Goal: Task Accomplishment & Management: Manage account settings

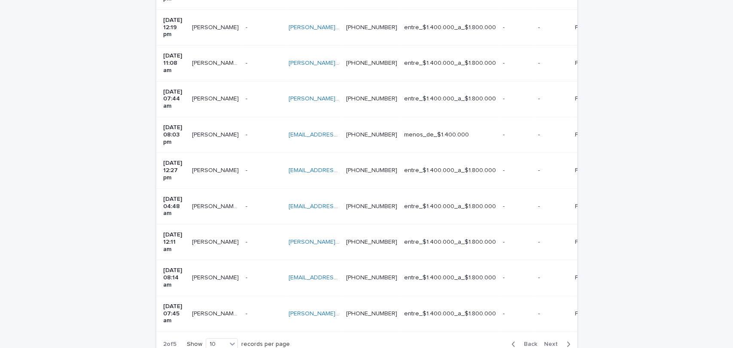
scroll to position [259, 0]
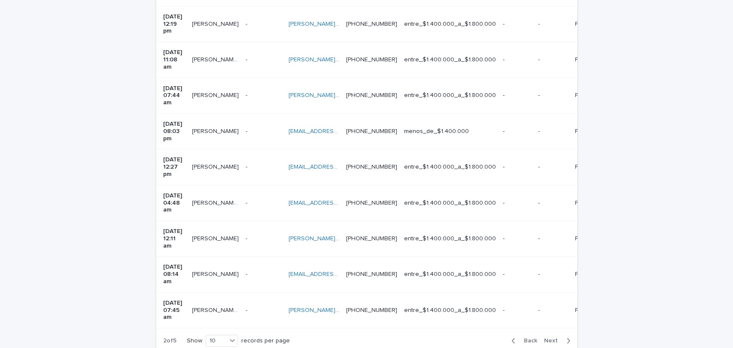
click at [554, 338] on span "Next" at bounding box center [553, 341] width 19 height 6
click at [519, 338] on span "Back" at bounding box center [528, 341] width 18 height 6
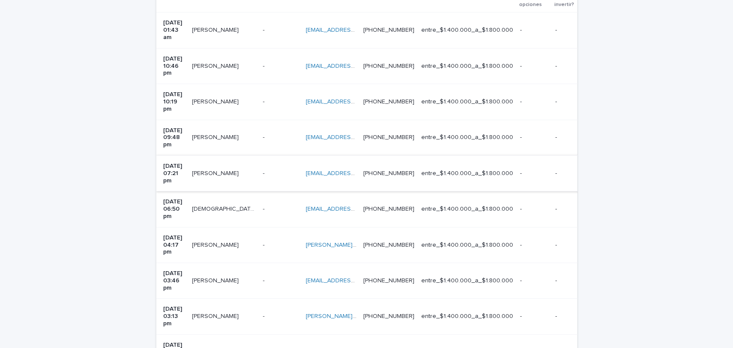
scroll to position [229, 0]
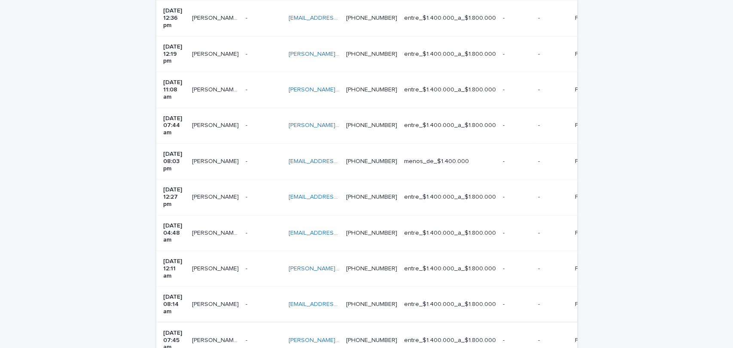
scroll to position [221, 0]
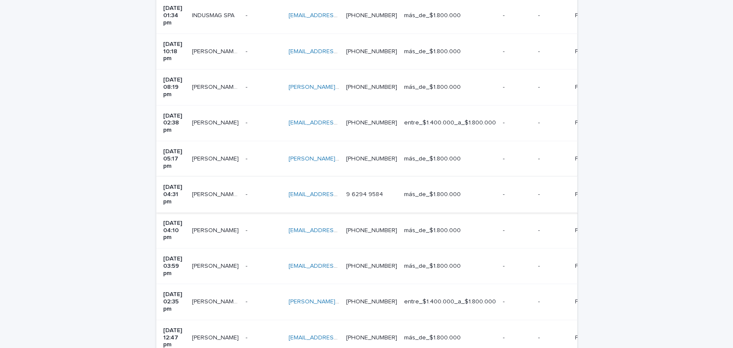
scroll to position [232, 0]
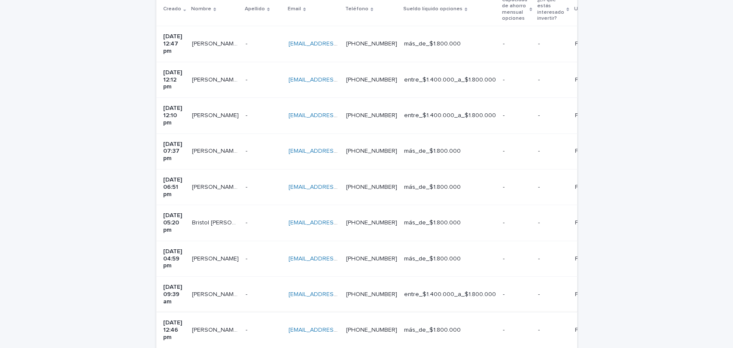
scroll to position [208, 0]
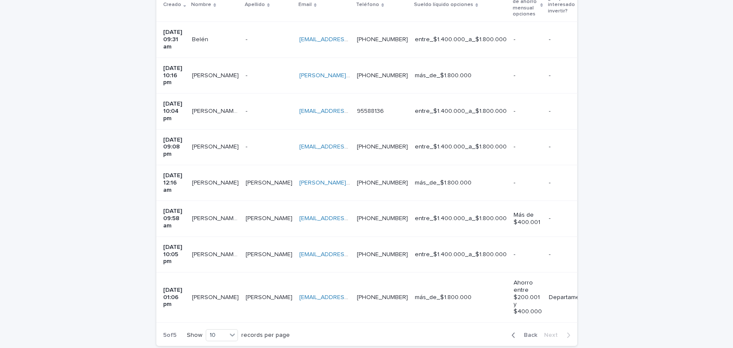
scroll to position [190, 0]
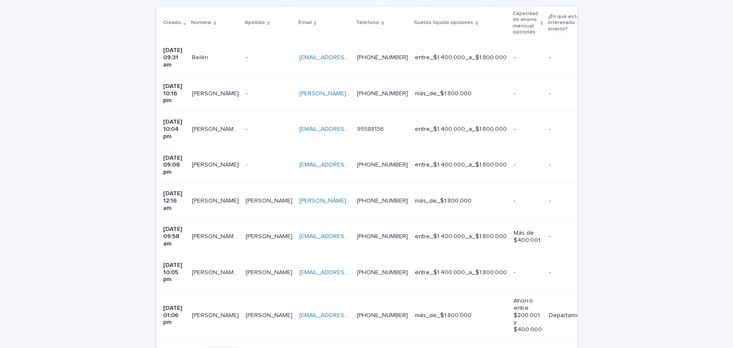
click at [515, 329] on div "Loading... Saving… Loading... Saving… Registro previo Team Leader Asignado LLam…" at bounding box center [366, 169] width 429 height 448
click at [526, 348] on span "Back" at bounding box center [528, 353] width 18 height 6
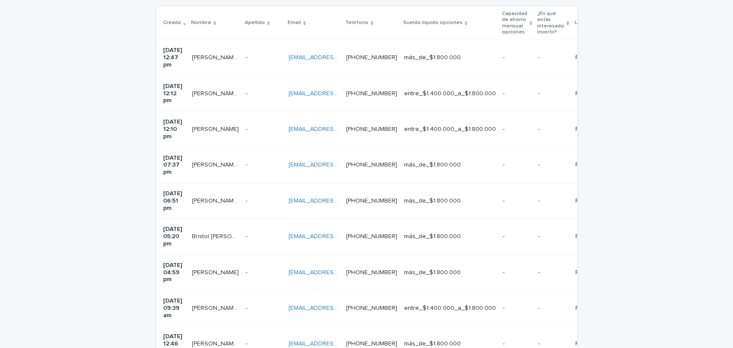
scroll to position [208, 0]
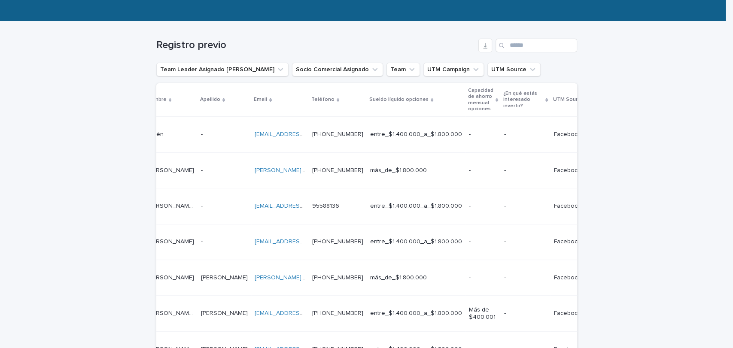
scroll to position [115, 0]
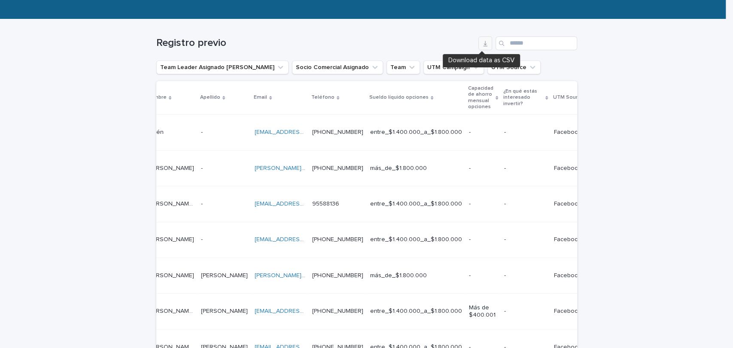
click at [483, 46] on icon "button" at bounding box center [485, 44] width 4 height 6
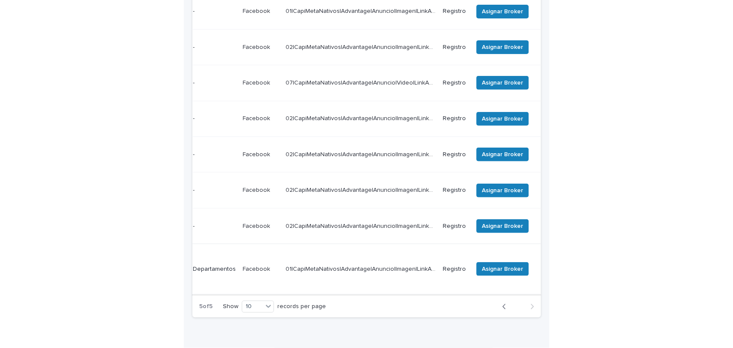
scroll to position [0, 418]
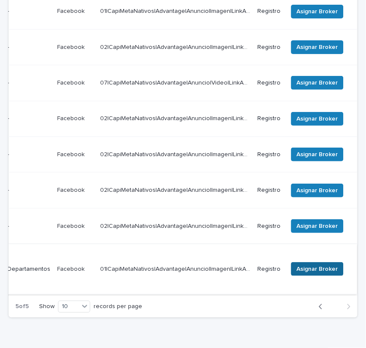
click at [309, 265] on span "Asignar Broker" at bounding box center [317, 269] width 41 height 9
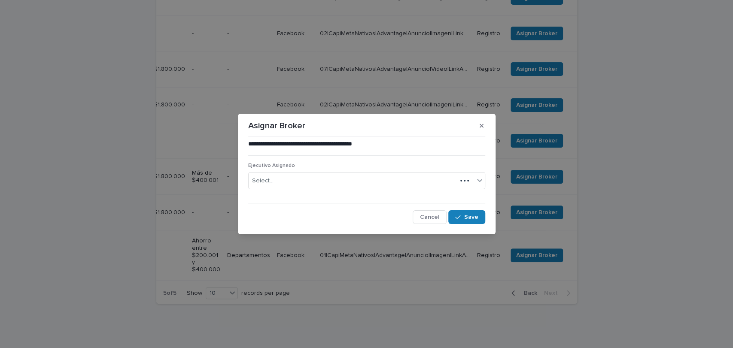
scroll to position [236, 0]
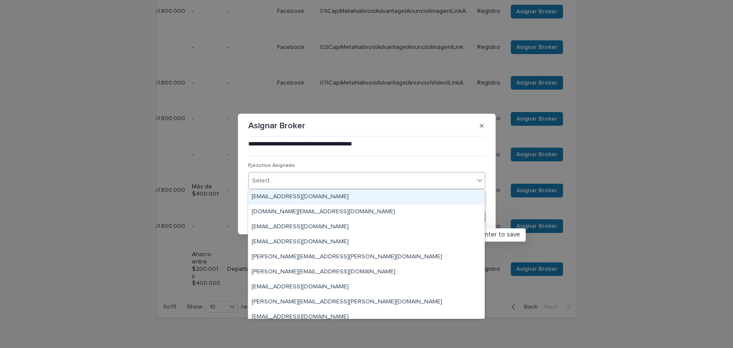
click at [305, 180] on div "Select..." at bounding box center [361, 181] width 225 height 14
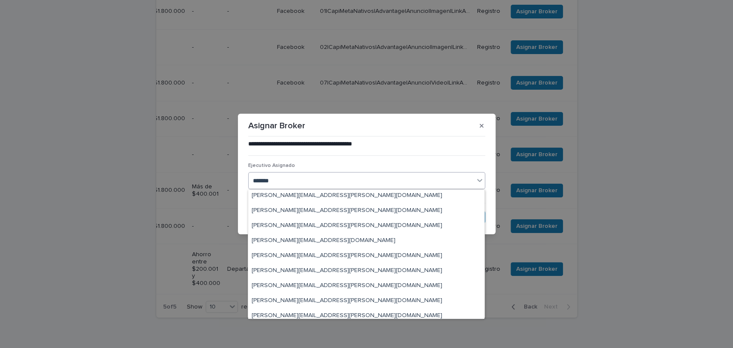
scroll to position [0, 0]
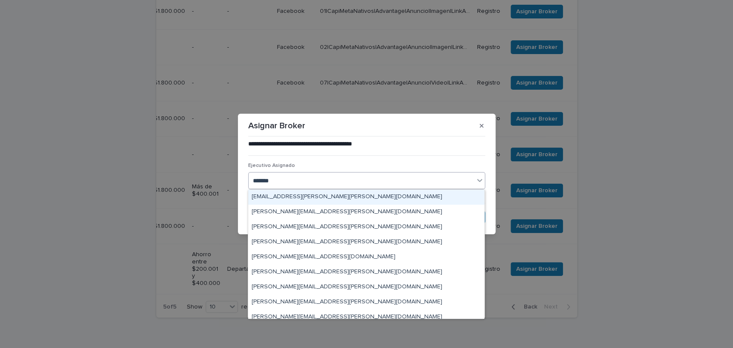
type input "*******"
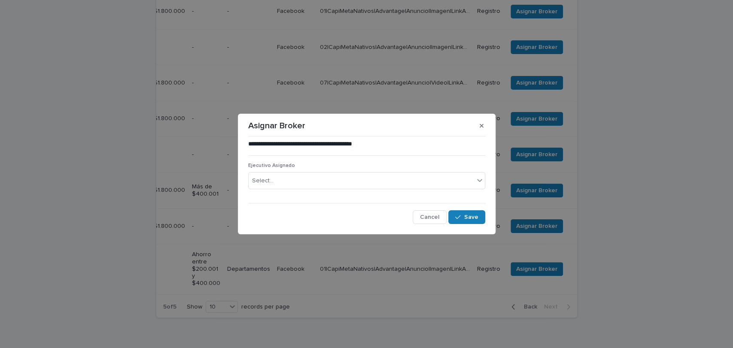
click at [449, 125] on div "Asignar Broker" at bounding box center [366, 126] width 237 height 14
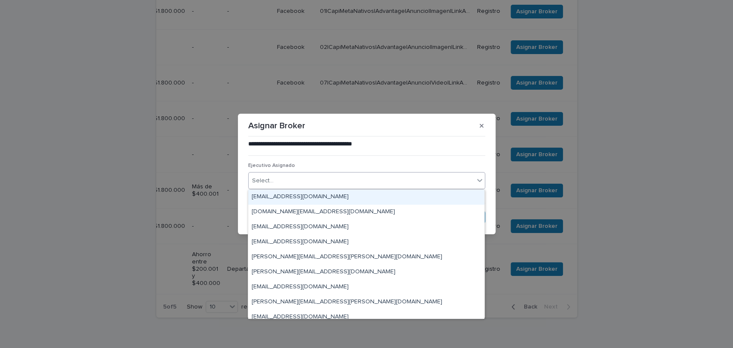
click at [445, 183] on div "Select..." at bounding box center [361, 181] width 225 height 14
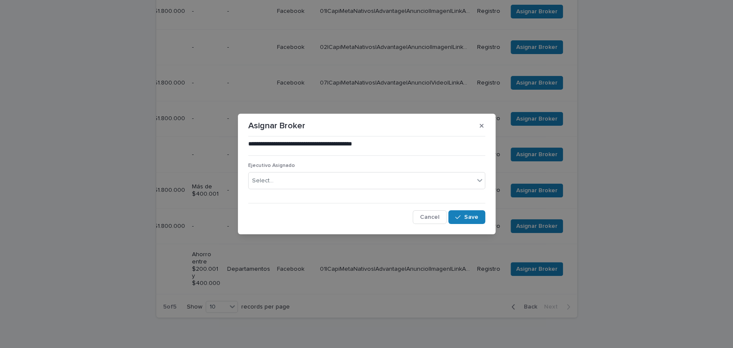
click at [544, 304] on div "**********" at bounding box center [366, 174] width 733 height 348
click at [481, 125] on icon "button" at bounding box center [482, 126] width 4 height 4
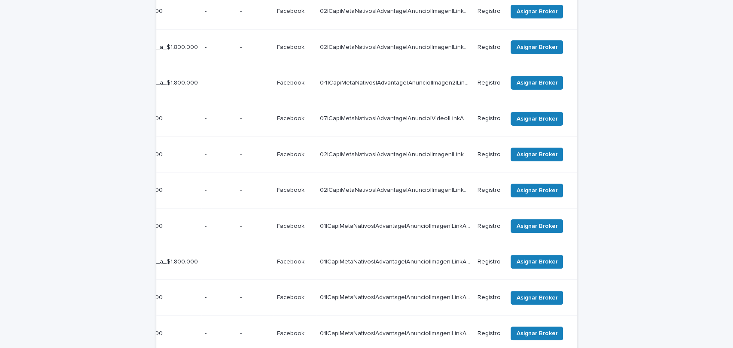
scroll to position [254, 0]
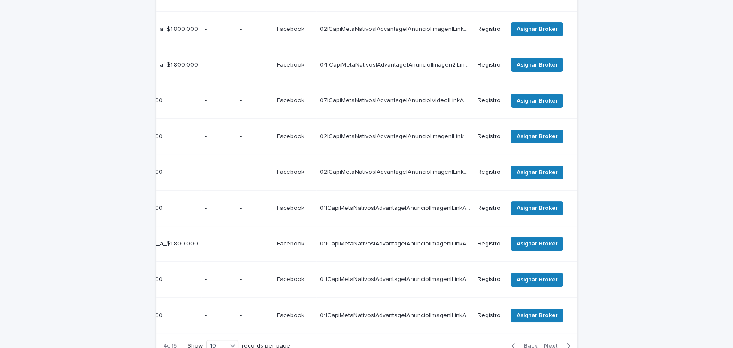
click at [283, 310] on p "Facebook" at bounding box center [291, 314] width 29 height 9
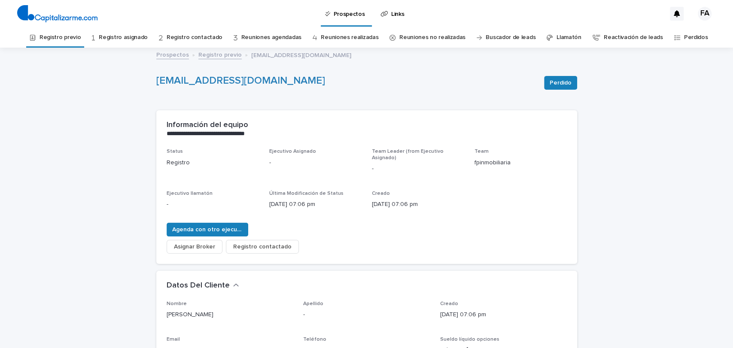
click at [202, 54] on link "Registro previo" at bounding box center [219, 54] width 43 height 10
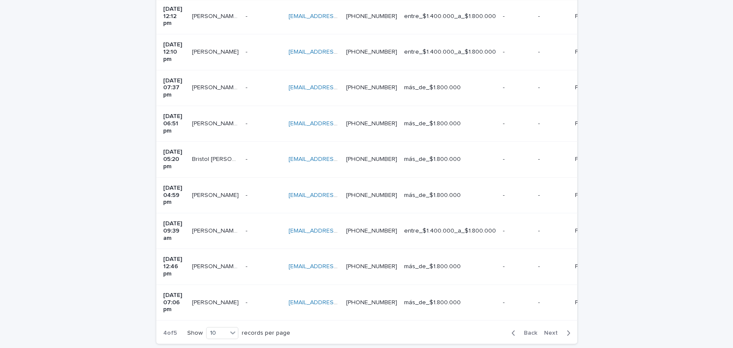
scroll to position [271, 0]
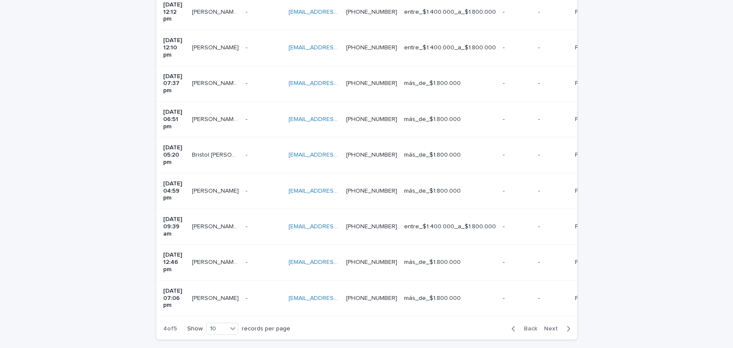
click at [544, 326] on span "Next" at bounding box center [553, 329] width 19 height 6
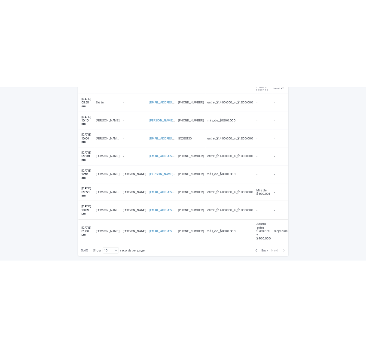
scroll to position [229, 0]
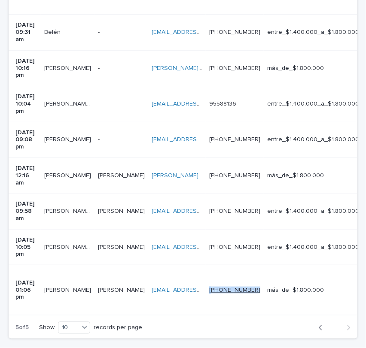
drag, startPoint x: 289, startPoint y: 238, endPoint x: 247, endPoint y: 239, distance: 41.7
click at [247, 265] on td "[PHONE_NUMBER] [PHONE_NUMBER]" at bounding box center [235, 290] width 58 height 50
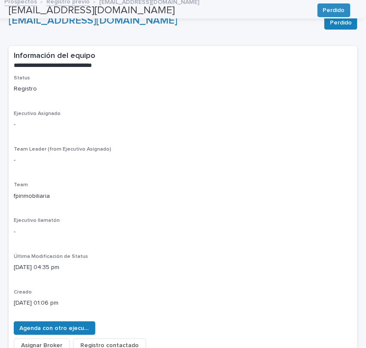
scroll to position [27, 0]
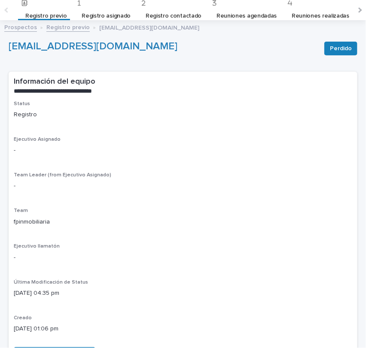
click at [63, 29] on link "Registro previo" at bounding box center [67, 27] width 43 height 10
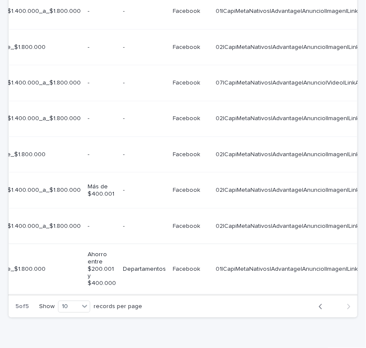
scroll to position [0, 418]
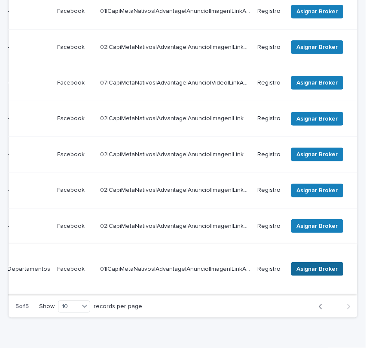
click at [298, 265] on span "Asignar Broker" at bounding box center [317, 269] width 41 height 9
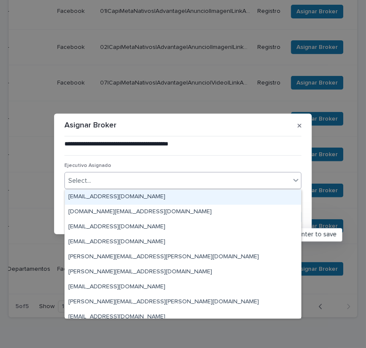
click at [216, 183] on div "Select..." at bounding box center [177, 181] width 225 height 14
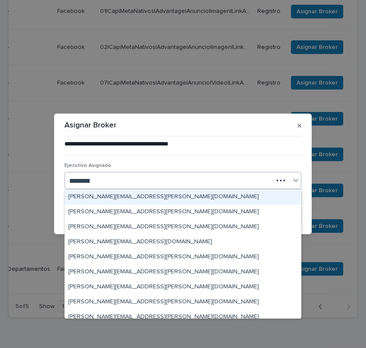
type input "*********"
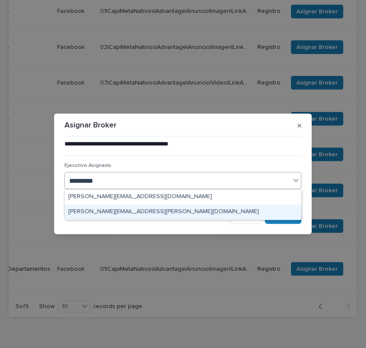
click at [168, 212] on div "[PERSON_NAME][EMAIL_ADDRESS][PERSON_NAME][DOMAIN_NAME]" at bounding box center [183, 212] width 236 height 15
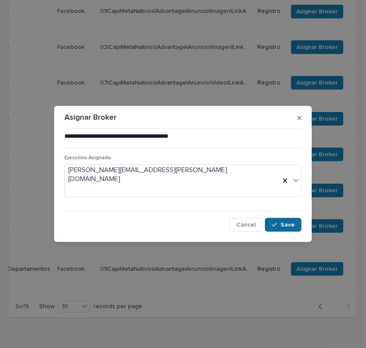
click at [275, 223] on icon "button" at bounding box center [274, 225] width 5 height 4
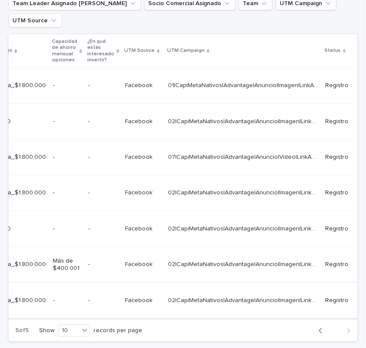
scroll to position [0, 391]
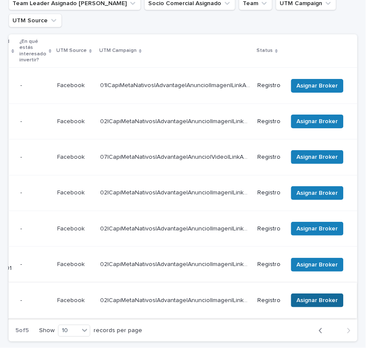
click at [306, 296] on span "Asignar Broker" at bounding box center [317, 300] width 41 height 9
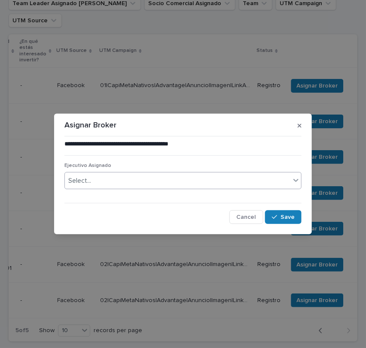
click at [198, 182] on div "Select..." at bounding box center [177, 181] width 225 height 14
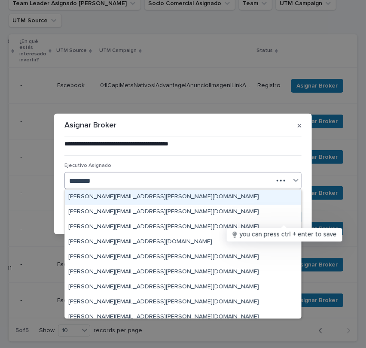
type input "*********"
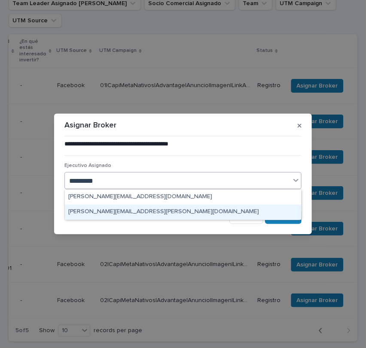
click at [199, 211] on div "[PERSON_NAME][EMAIL_ADDRESS][PERSON_NAME][DOMAIN_NAME]" at bounding box center [183, 212] width 236 height 15
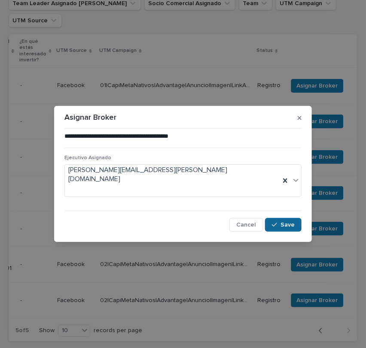
click at [280, 222] on div "button" at bounding box center [276, 225] width 9 height 6
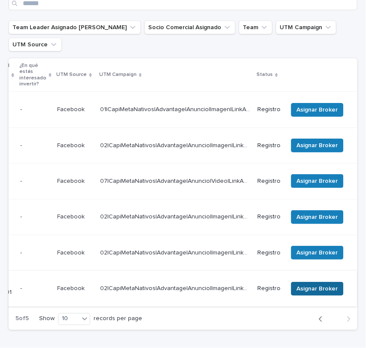
click at [310, 285] on span "Asignar Broker" at bounding box center [317, 289] width 41 height 9
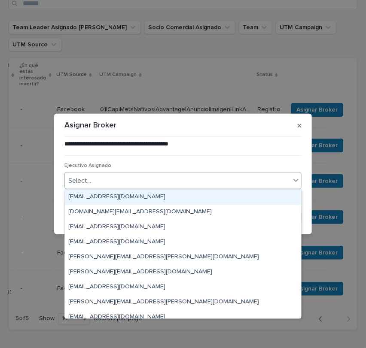
click at [188, 183] on div "Select..." at bounding box center [177, 181] width 225 height 14
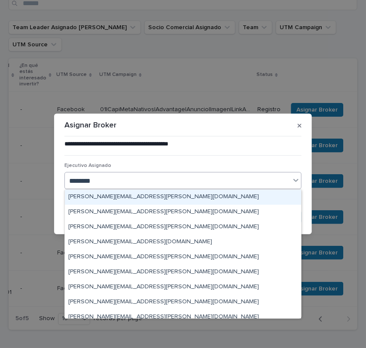
type input "*********"
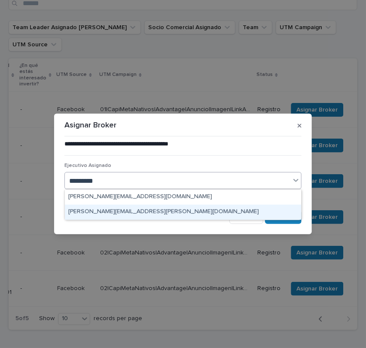
click at [187, 208] on div "[PERSON_NAME][EMAIL_ADDRESS][PERSON_NAME][DOMAIN_NAME]" at bounding box center [183, 212] width 236 height 15
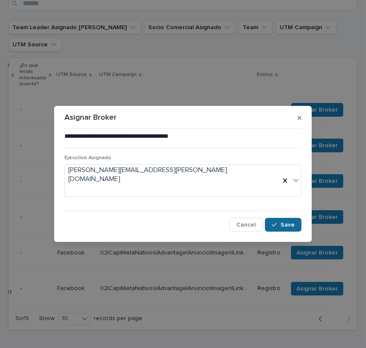
click at [279, 222] on div "button" at bounding box center [276, 225] width 9 height 6
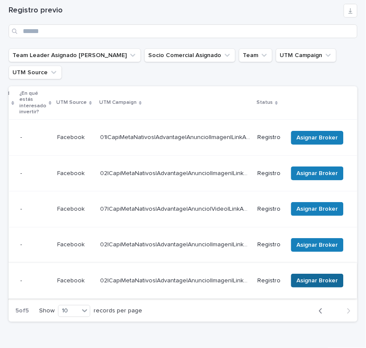
click at [298, 276] on span "Asignar Broker" at bounding box center [317, 280] width 41 height 9
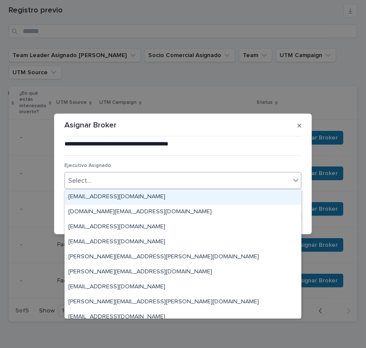
click at [159, 182] on div "Select..." at bounding box center [177, 181] width 225 height 14
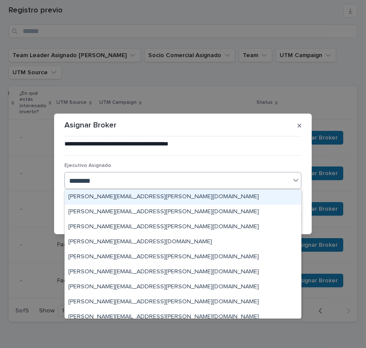
type input "*********"
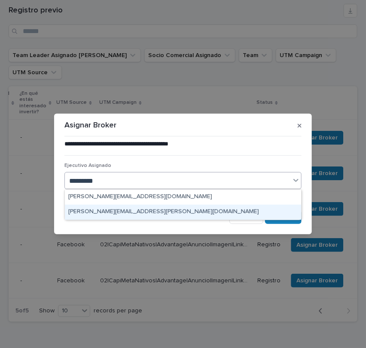
click at [184, 210] on div "[PERSON_NAME][EMAIL_ADDRESS][PERSON_NAME][DOMAIN_NAME]" at bounding box center [183, 212] width 236 height 15
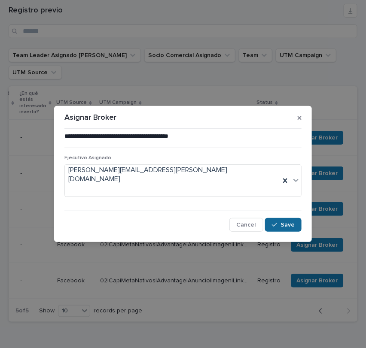
click at [286, 222] on span "Save" at bounding box center [287, 225] width 14 height 6
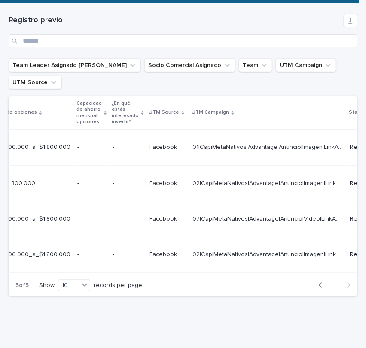
scroll to position [0, 382]
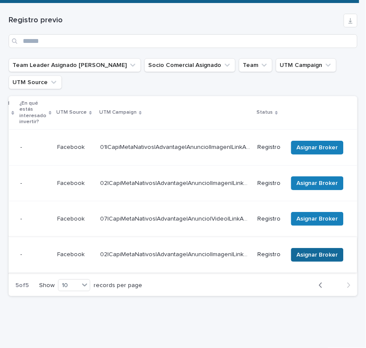
click at [297, 251] on span "Asignar Broker" at bounding box center [317, 255] width 41 height 9
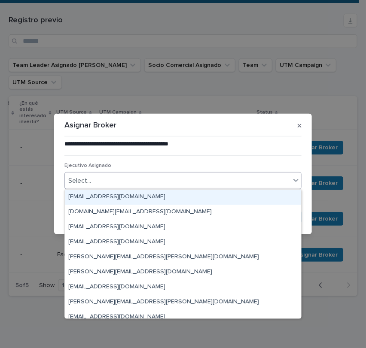
click at [168, 182] on div "Select..." at bounding box center [177, 181] width 225 height 14
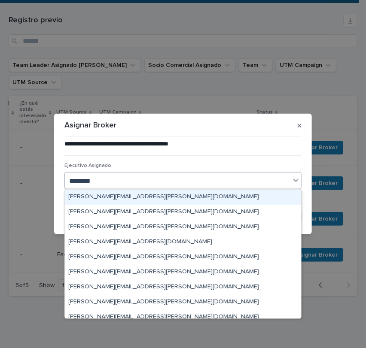
type input "*********"
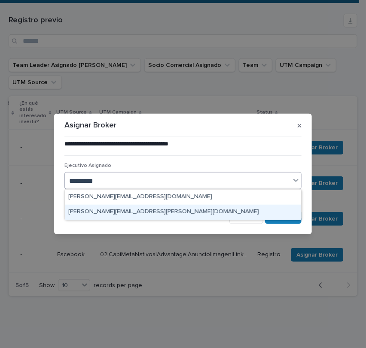
click at [166, 213] on div "[PERSON_NAME][EMAIL_ADDRESS][PERSON_NAME][DOMAIN_NAME]" at bounding box center [183, 212] width 236 height 15
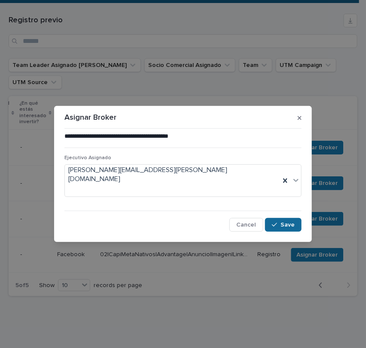
click at [289, 222] on span "Save" at bounding box center [287, 225] width 14 height 6
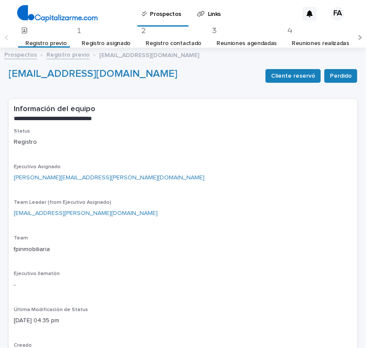
click at [61, 58] on link "Registro previo" at bounding box center [67, 54] width 43 height 10
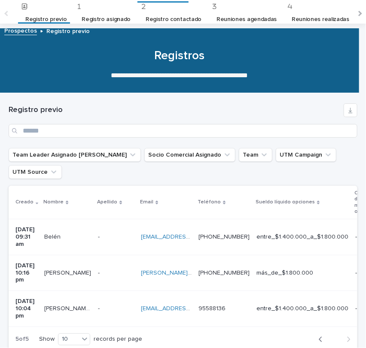
scroll to position [27, 0]
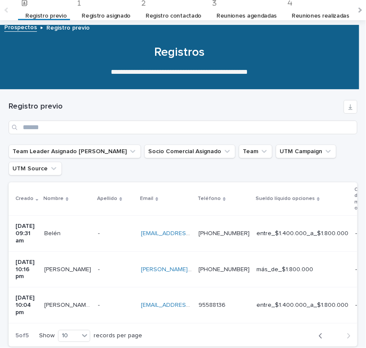
click at [168, 17] on link "Registro contactado" at bounding box center [174, 16] width 56 height 20
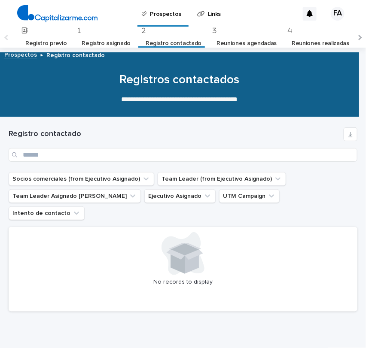
click at [107, 43] on link "Registro asignado" at bounding box center [106, 43] width 49 height 20
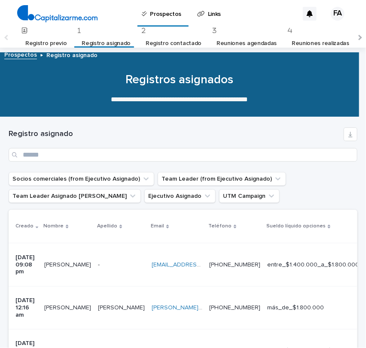
click at [51, 44] on link "Registro previo" at bounding box center [45, 43] width 41 height 20
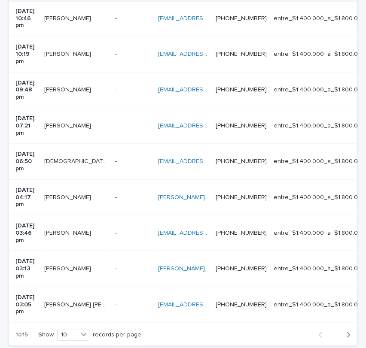
scroll to position [285, 0]
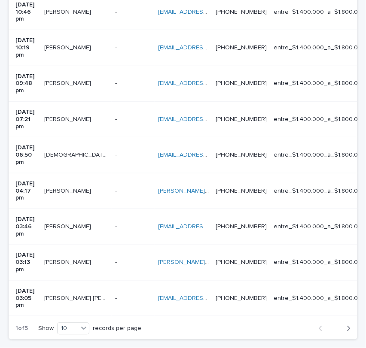
click at [346, 325] on icon "button" at bounding box center [348, 329] width 4 height 8
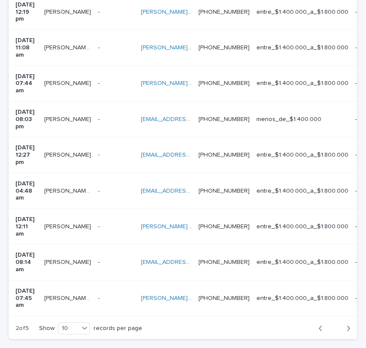
click at [346, 325] on icon "button" at bounding box center [348, 329] width 4 height 8
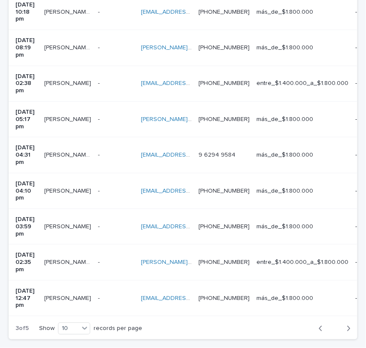
click at [346, 325] on icon "button" at bounding box center [348, 329] width 4 height 8
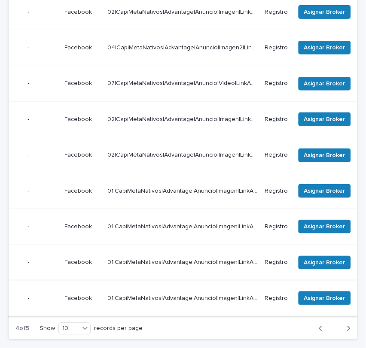
scroll to position [0, 381]
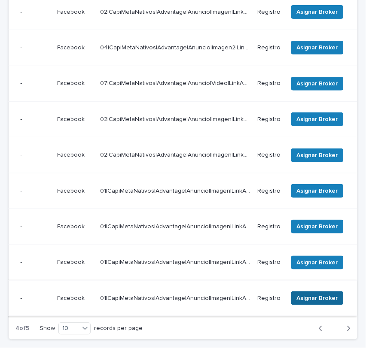
click at [306, 294] on span "Asignar Broker" at bounding box center [317, 298] width 41 height 9
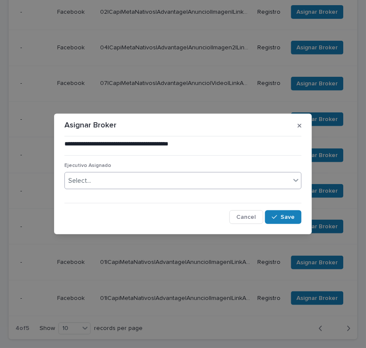
click at [245, 179] on div "Select..." at bounding box center [177, 181] width 225 height 14
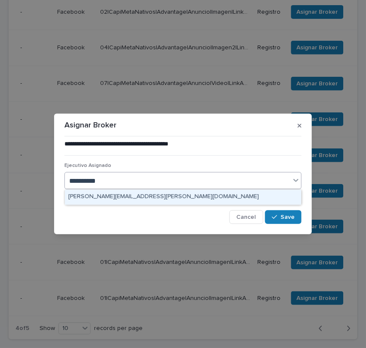
type input "*********"
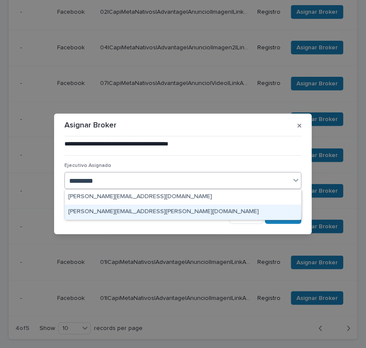
click at [137, 207] on div "[PERSON_NAME][EMAIL_ADDRESS][PERSON_NAME][DOMAIN_NAME]" at bounding box center [183, 212] width 236 height 15
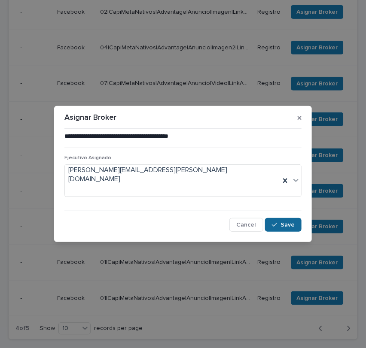
click at [278, 222] on div "button" at bounding box center [276, 225] width 9 height 6
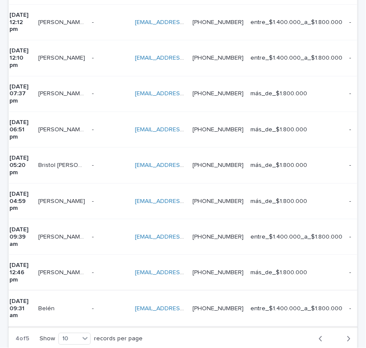
scroll to position [0, 9]
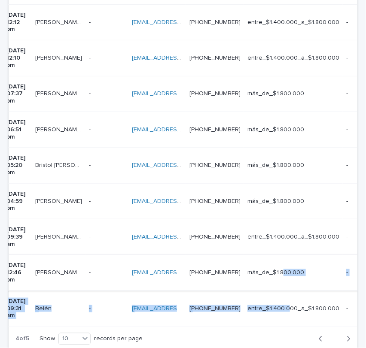
drag, startPoint x: 302, startPoint y: 227, endPoint x: 299, endPoint y: 214, distance: 13.6
click at [299, 214] on tbody "[DATE] 12:47 pm [PERSON_NAME] [PERSON_NAME] [PERSON_NAME] [PERSON_NAME] - - [EM…" at bounding box center [359, 148] width 719 height 358
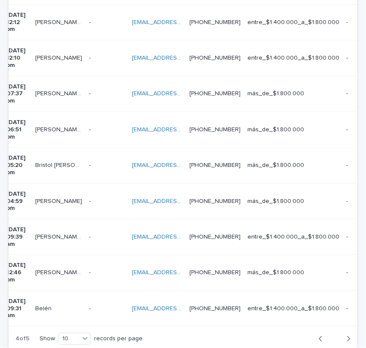
click at [241, 325] on div "Loading... Saving… Loading... Saving… Registro previo Team Leader Asignado LLam…" at bounding box center [183, 120] width 366 height 557
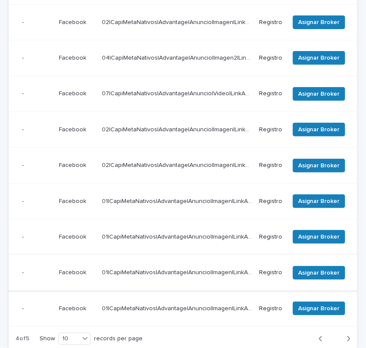
scroll to position [0, 382]
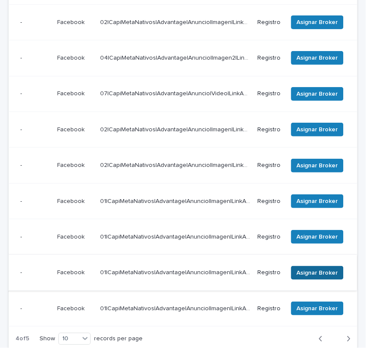
click at [297, 269] on span "Asignar Broker" at bounding box center [317, 273] width 41 height 9
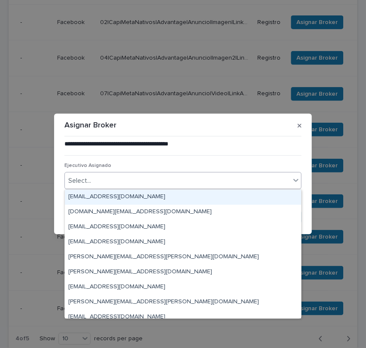
click at [207, 179] on div "Select..." at bounding box center [177, 181] width 225 height 14
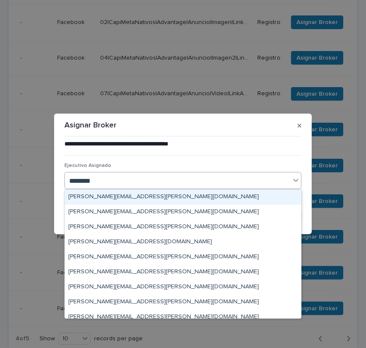
type input "*********"
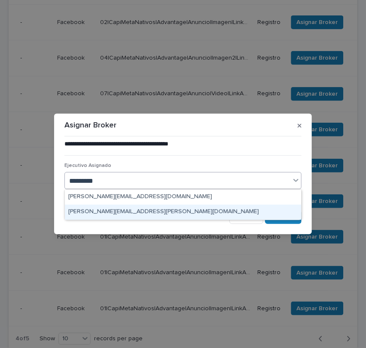
click at [182, 206] on div "[PERSON_NAME][EMAIL_ADDRESS][PERSON_NAME][DOMAIN_NAME]" at bounding box center [183, 212] width 236 height 15
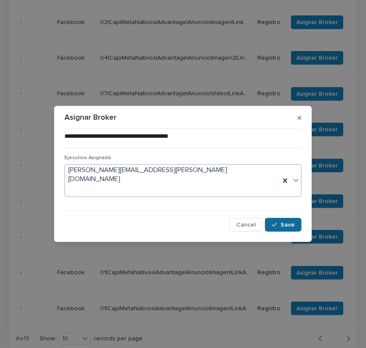
click at [275, 223] on icon "button" at bounding box center [274, 225] width 5 height 4
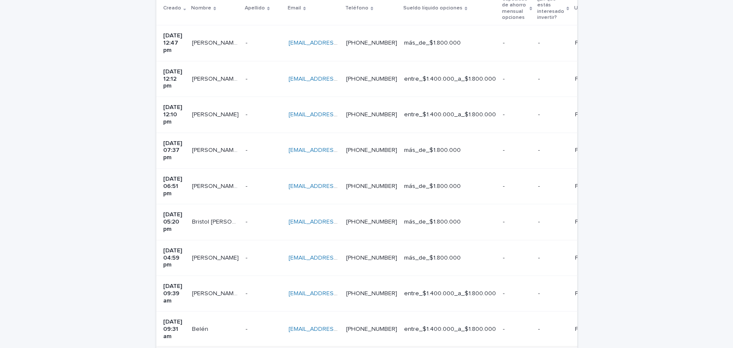
scroll to position [200, 0]
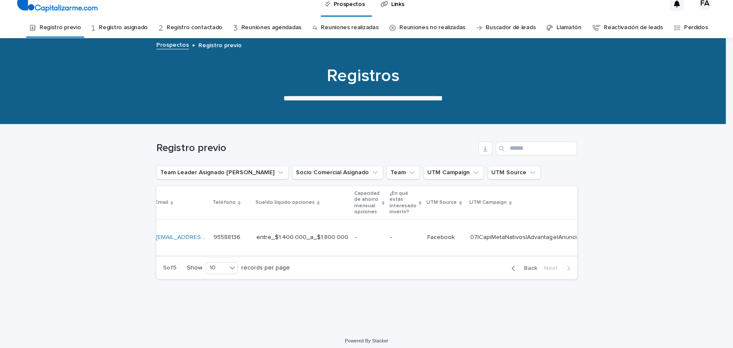
scroll to position [0, 283]
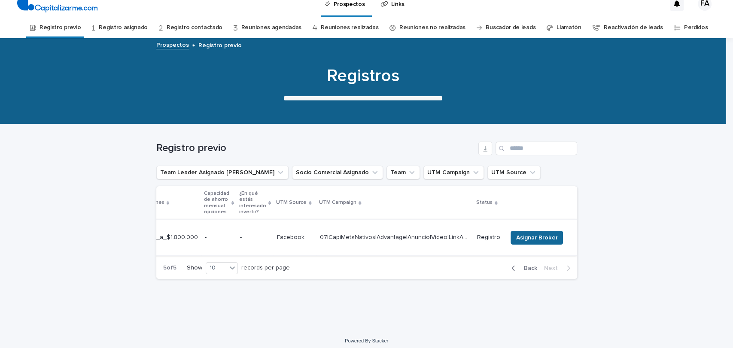
click at [522, 234] on span "Asignar Broker" at bounding box center [536, 238] width 41 height 9
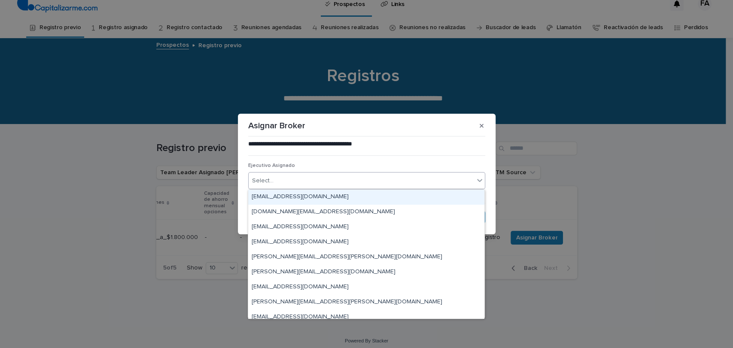
click at [334, 183] on div "Select..." at bounding box center [361, 181] width 225 height 14
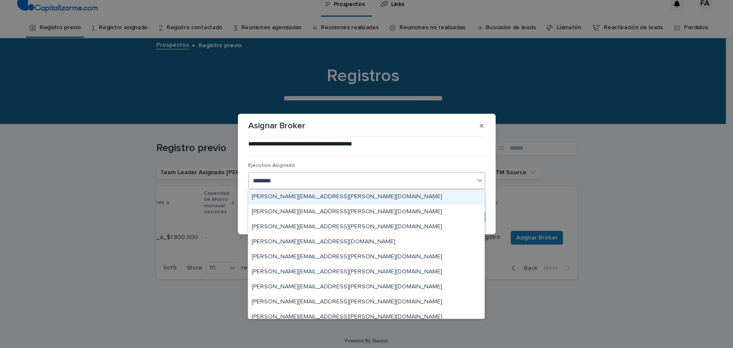
type input "*********"
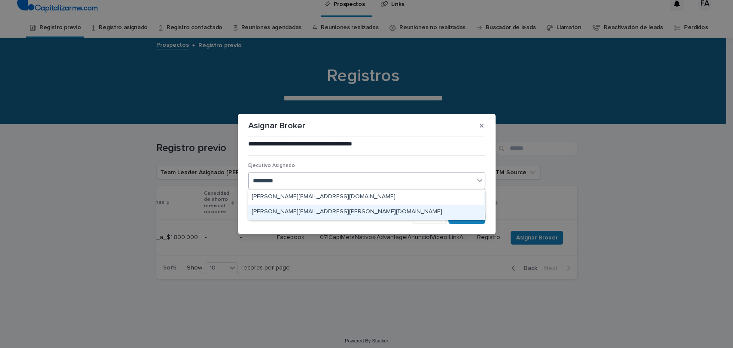
click at [339, 211] on div "[PERSON_NAME][EMAIL_ADDRESS][PERSON_NAME][DOMAIN_NAME]" at bounding box center [366, 212] width 236 height 15
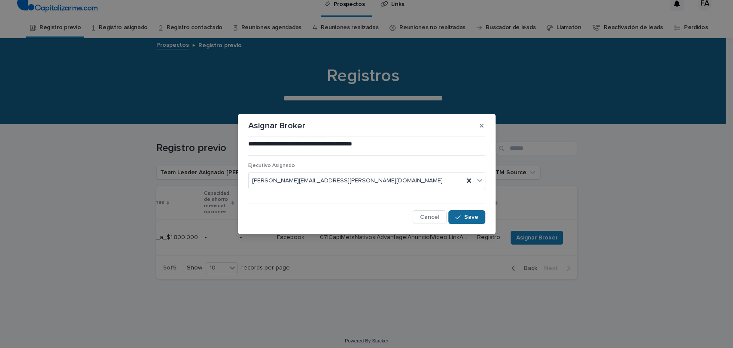
click at [465, 215] on span "Save" at bounding box center [471, 217] width 14 height 6
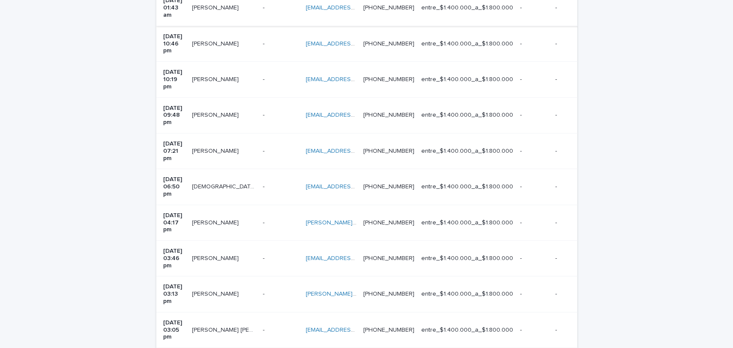
scroll to position [240, 0]
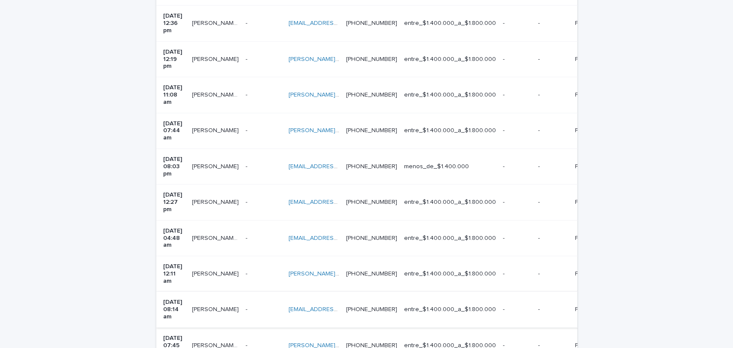
scroll to position [223, 0]
click at [397, 340] on div "[PHONE_NUMBER] [PHONE_NUMBER]" at bounding box center [371, 347] width 51 height 14
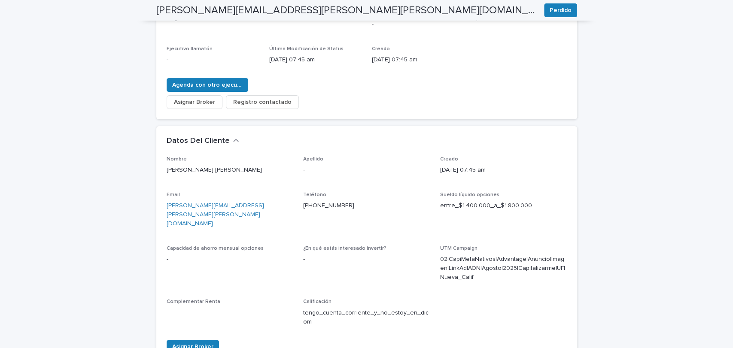
scroll to position [149, 0]
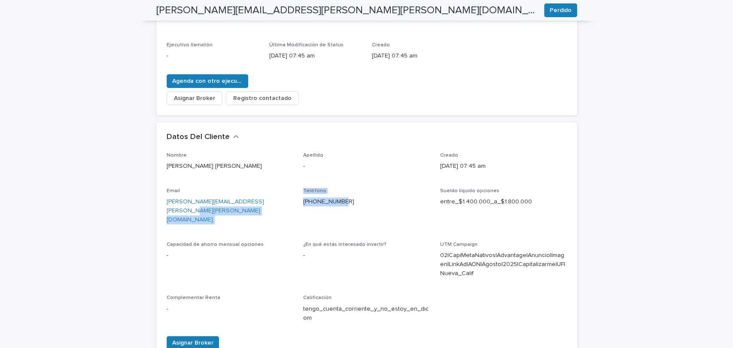
drag, startPoint x: 343, startPoint y: 194, endPoint x: 293, endPoint y: 192, distance: 50.7
click at [293, 192] on div "Nombre [PERSON_NAME] [PERSON_NAME] Apellido - Creado [DATE] 07:45 am Email [PER…" at bounding box center [367, 240] width 400 height 177
click at [348, 197] on p "[PHONE_NUMBER]" at bounding box center [366, 201] width 127 height 9
drag, startPoint x: 346, startPoint y: 194, endPoint x: 298, endPoint y: 194, distance: 48.5
click at [298, 194] on div "Nombre [PERSON_NAME] [PERSON_NAME] Apellido - Creado [DATE] 07:45 am Email [PER…" at bounding box center [367, 240] width 400 height 177
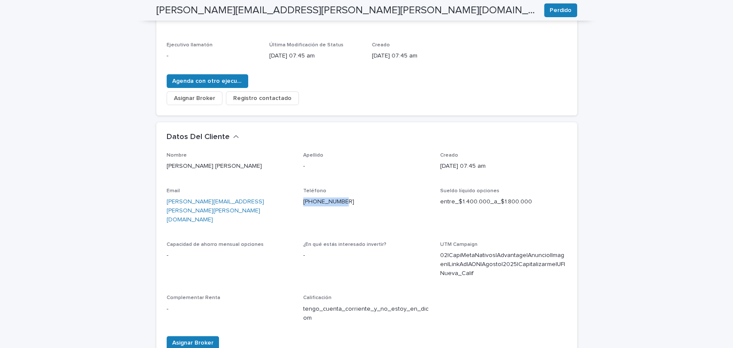
copy link "[PHONE_NUMBER]"
click at [115, 145] on div "**********" at bounding box center [366, 233] width 733 height 667
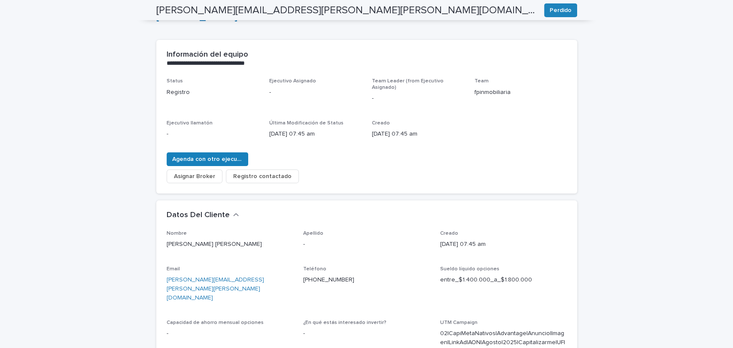
scroll to position [0, 0]
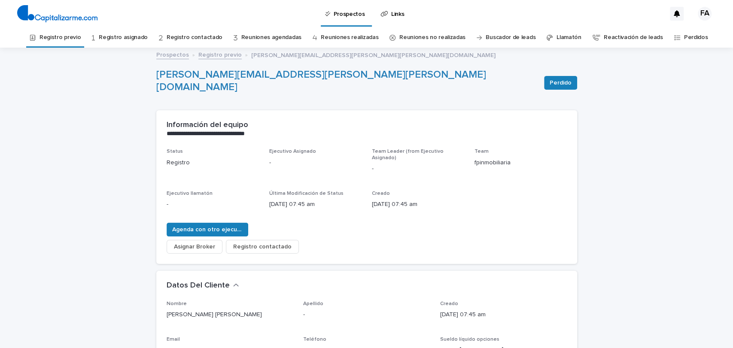
click at [207, 56] on link "Registro previo" at bounding box center [219, 54] width 43 height 10
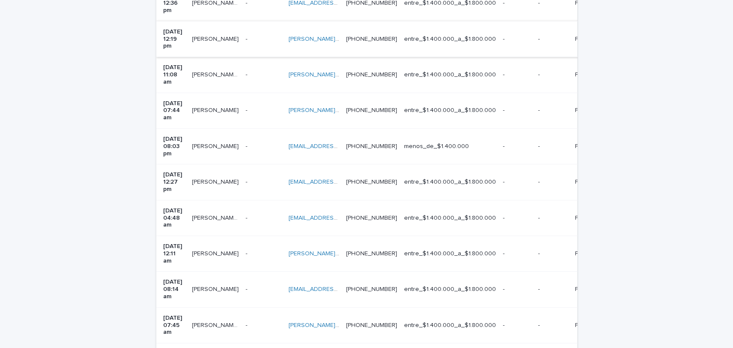
scroll to position [245, 0]
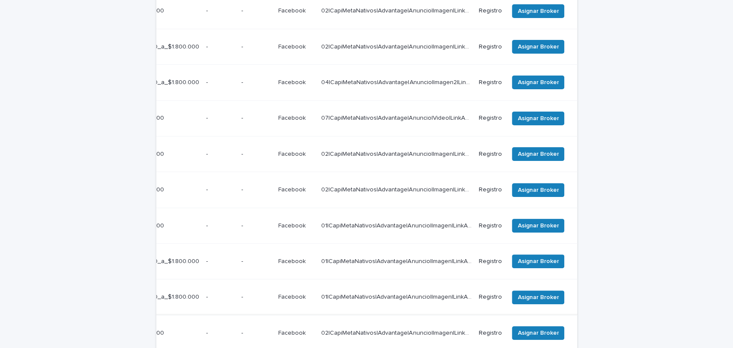
scroll to position [0, 302]
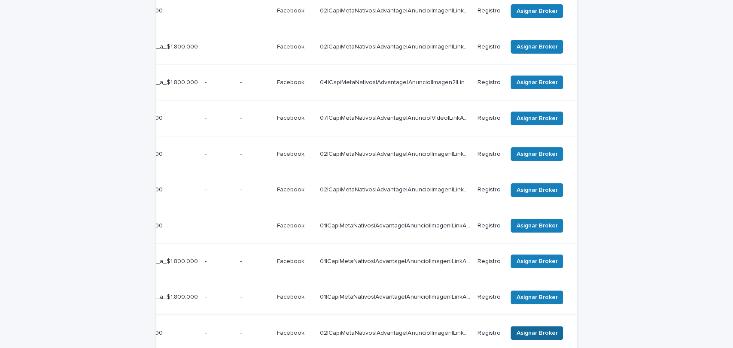
click at [519, 329] on span "Asignar Broker" at bounding box center [536, 333] width 41 height 9
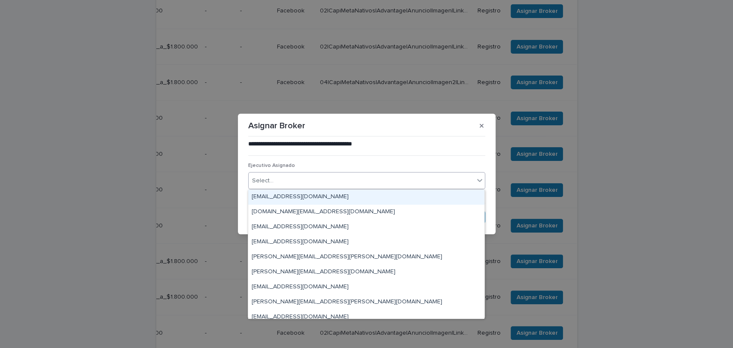
click at [389, 181] on div "Select..." at bounding box center [361, 181] width 225 height 14
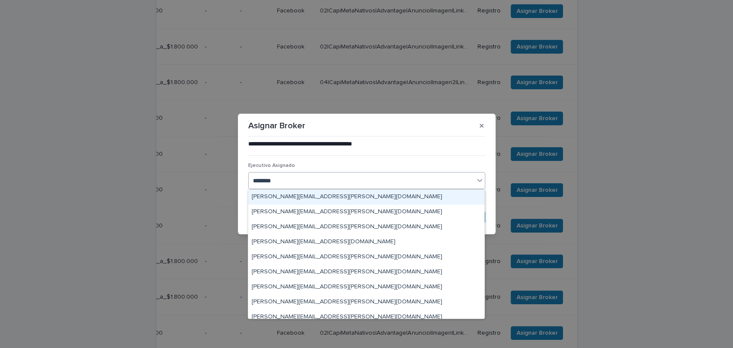
type input "*********"
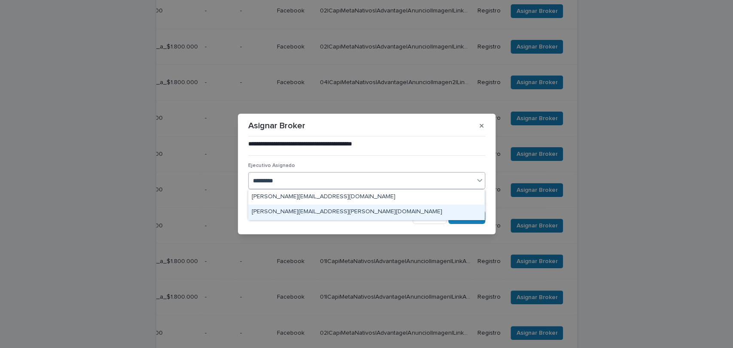
click at [370, 213] on div "[PERSON_NAME][EMAIL_ADDRESS][PERSON_NAME][DOMAIN_NAME]" at bounding box center [366, 212] width 236 height 15
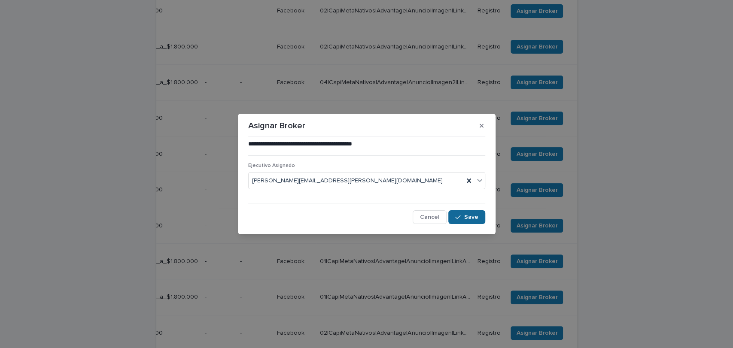
click at [464, 219] on button "Save" at bounding box center [466, 217] width 36 height 14
click at [460, 220] on icon "button" at bounding box center [457, 217] width 5 height 6
click at [481, 129] on button "button" at bounding box center [481, 126] width 14 height 14
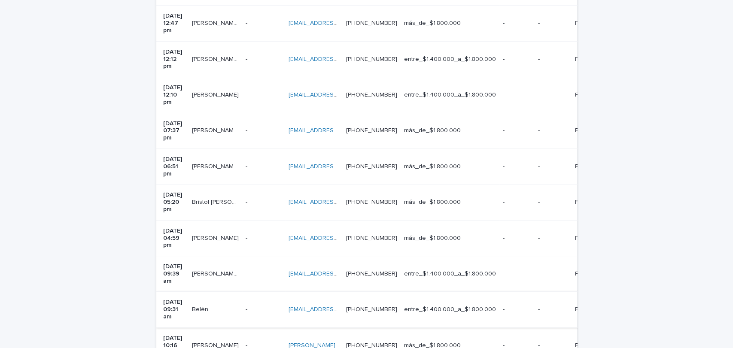
scroll to position [231, 0]
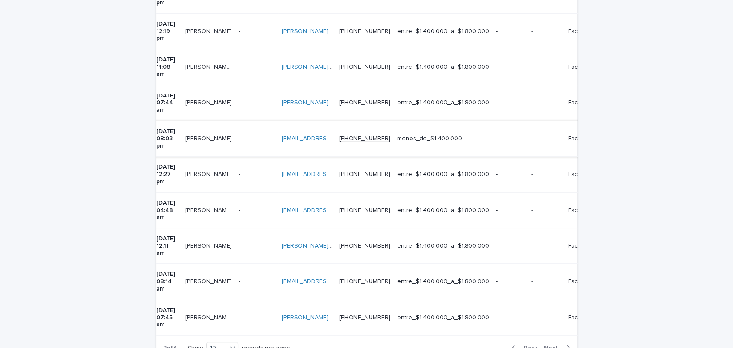
scroll to position [252, 0]
click at [548, 345] on span "Next" at bounding box center [553, 348] width 19 height 6
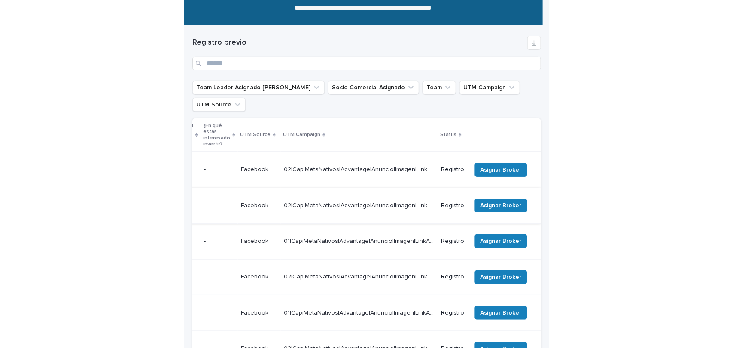
scroll to position [0, 401]
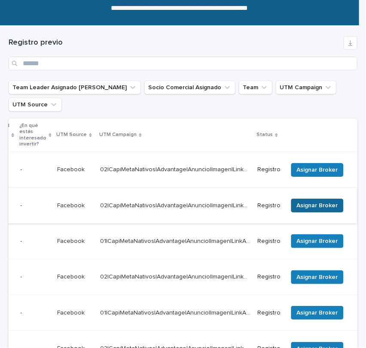
click at [297, 201] on span "Asignar Broker" at bounding box center [317, 205] width 41 height 9
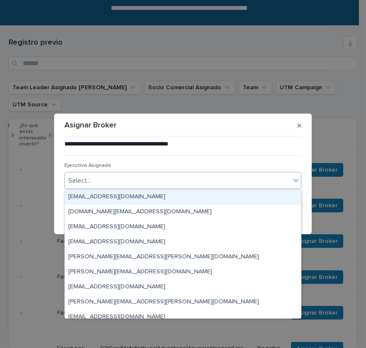
click at [169, 179] on div "Select..." at bounding box center [177, 181] width 225 height 14
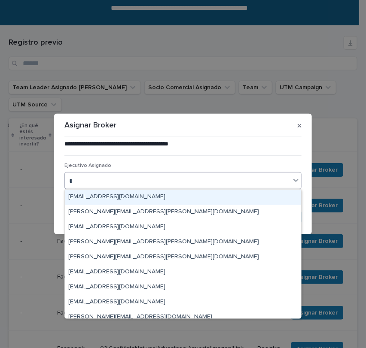
type input "***"
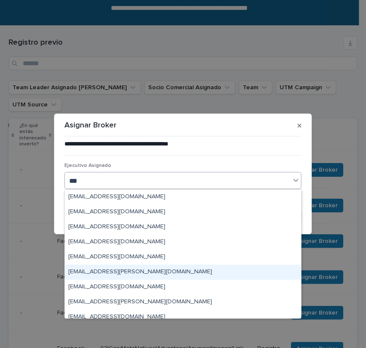
click at [137, 270] on div "[EMAIL_ADDRESS][PERSON_NAME][DOMAIN_NAME]" at bounding box center [183, 272] width 236 height 15
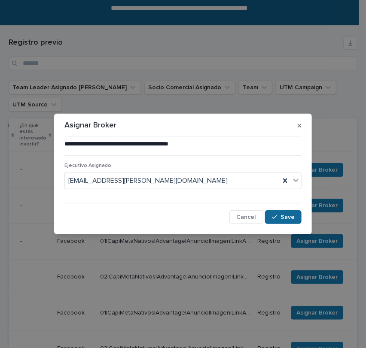
click at [283, 216] on span "Save" at bounding box center [287, 217] width 14 height 6
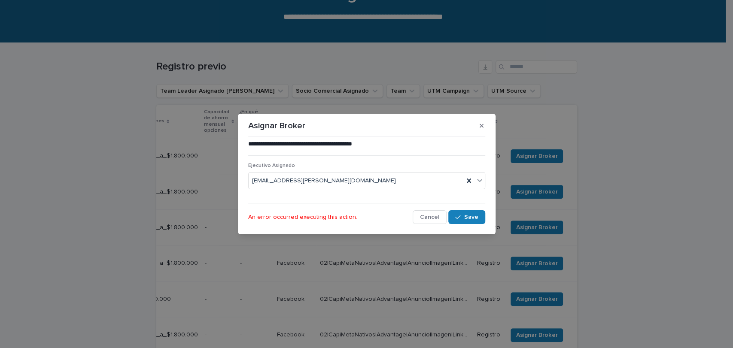
scroll to position [0, 330]
click at [466, 217] on span "Save" at bounding box center [471, 217] width 14 height 6
click at [483, 128] on icon "button" at bounding box center [482, 126] width 4 height 4
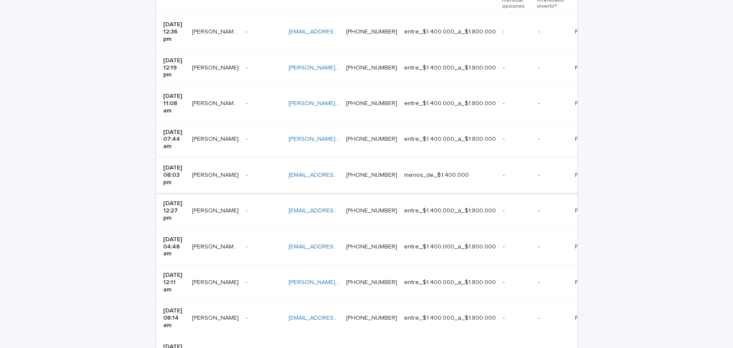
scroll to position [214, 0]
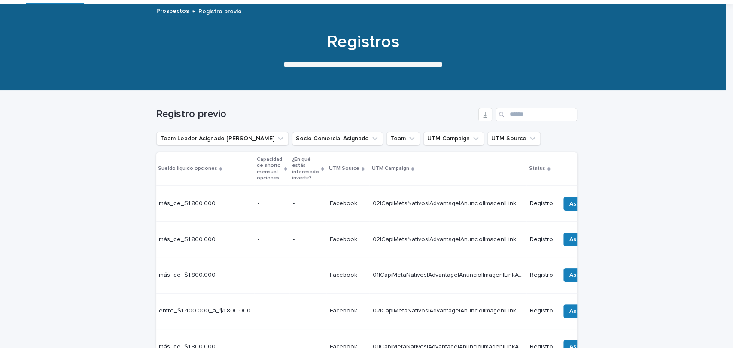
scroll to position [0, 322]
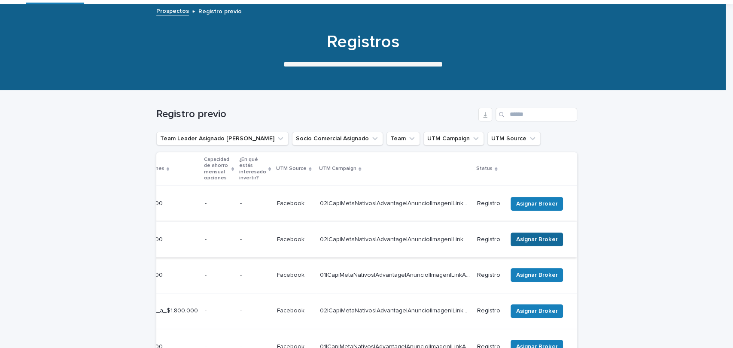
click at [529, 235] on span "Asignar Broker" at bounding box center [536, 239] width 41 height 9
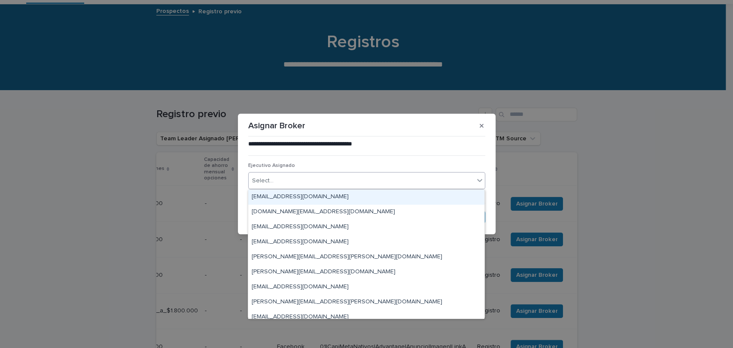
click at [394, 179] on div "Select..." at bounding box center [361, 181] width 225 height 14
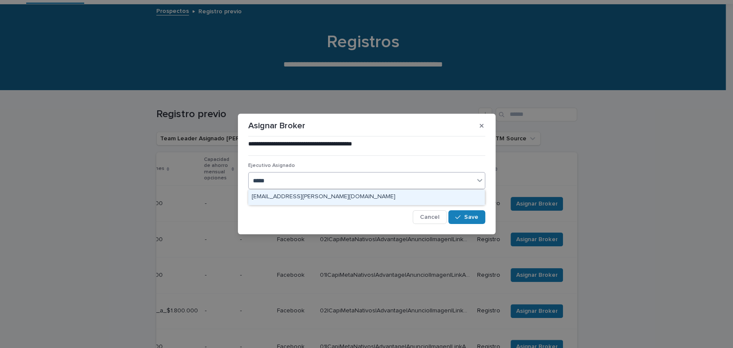
type input "******"
click at [376, 197] on div "[EMAIL_ADDRESS][PERSON_NAME][DOMAIN_NAME]" at bounding box center [366, 197] width 236 height 15
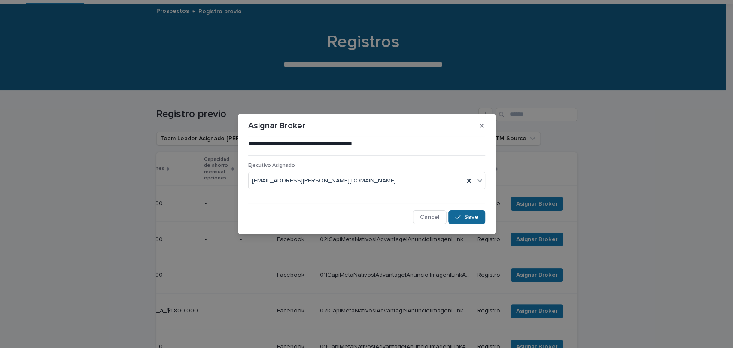
click at [464, 215] on span "Save" at bounding box center [471, 217] width 14 height 6
click at [404, 222] on div "Cancel Loading... Save" at bounding box center [366, 217] width 237 height 14
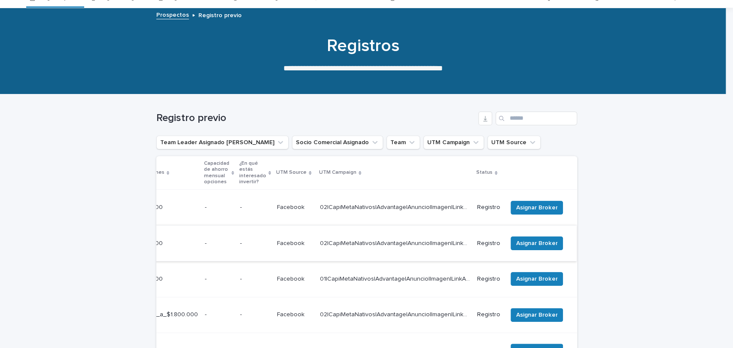
scroll to position [0, 322]
click at [525, 239] on span "Asignar Broker" at bounding box center [536, 243] width 41 height 9
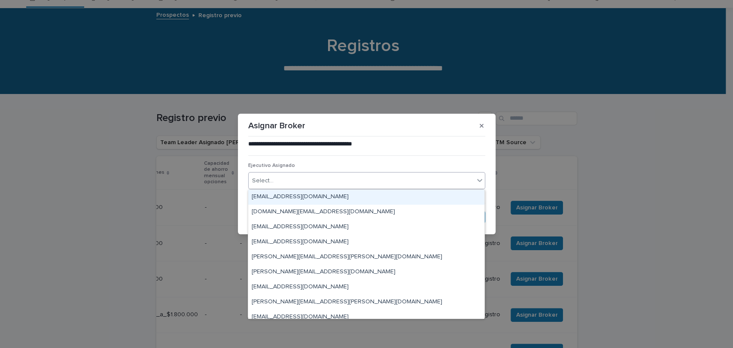
click at [346, 181] on div "Select..." at bounding box center [361, 181] width 225 height 14
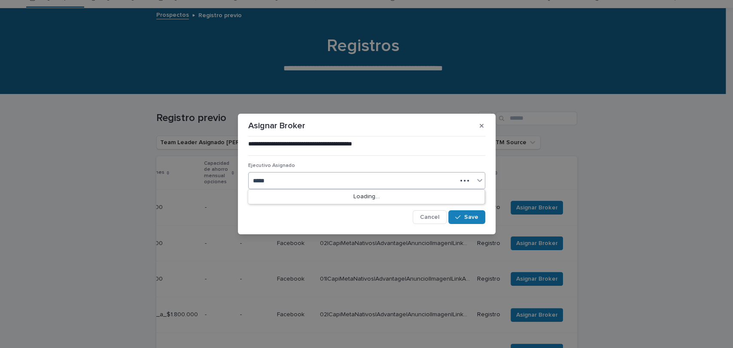
type input "******"
click at [340, 197] on div "[EMAIL_ADDRESS][PERSON_NAME][DOMAIN_NAME]" at bounding box center [366, 197] width 236 height 15
click at [465, 217] on span "Save" at bounding box center [471, 217] width 14 height 6
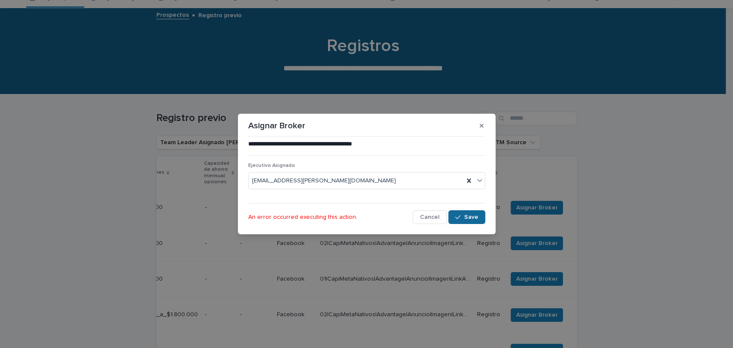
click at [460, 216] on icon "button" at bounding box center [457, 217] width 5 height 6
click at [482, 128] on icon "button" at bounding box center [482, 126] width 4 height 6
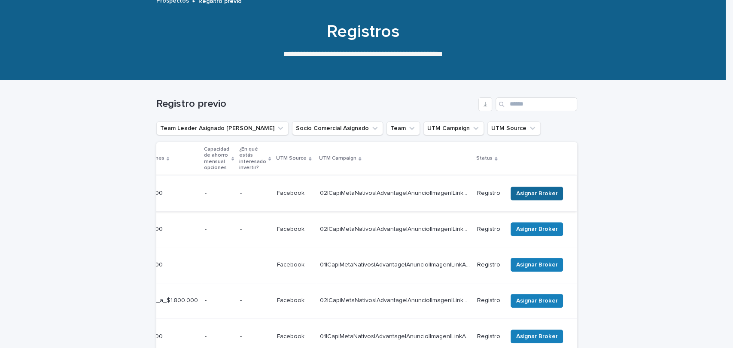
click at [528, 189] on span "Asignar Broker" at bounding box center [536, 193] width 41 height 9
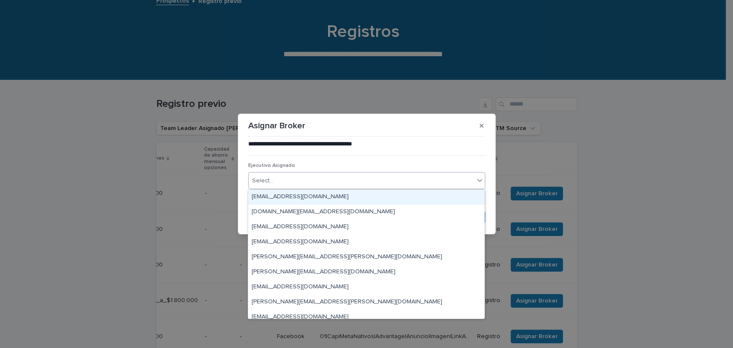
click at [374, 183] on div "Select..." at bounding box center [361, 181] width 225 height 14
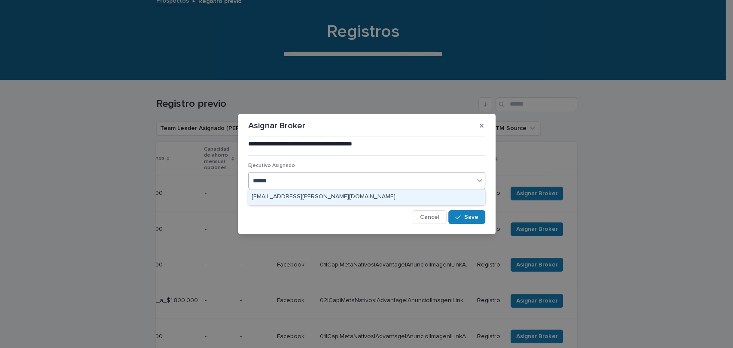
type input "*******"
click at [352, 193] on div "[EMAIL_ADDRESS][PERSON_NAME][DOMAIN_NAME]" at bounding box center [366, 197] width 236 height 15
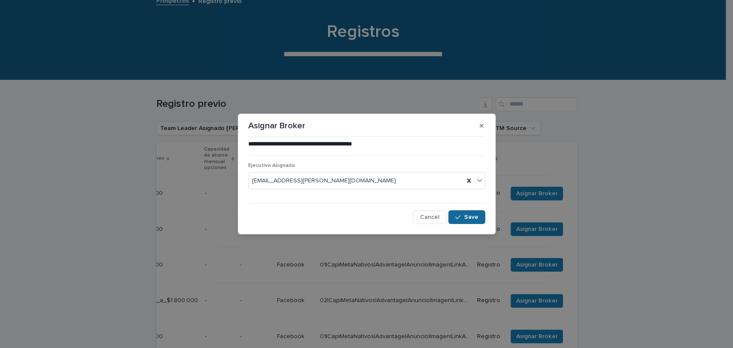
click at [459, 218] on icon "button" at bounding box center [457, 217] width 5 height 6
click at [481, 131] on button "button" at bounding box center [481, 126] width 14 height 14
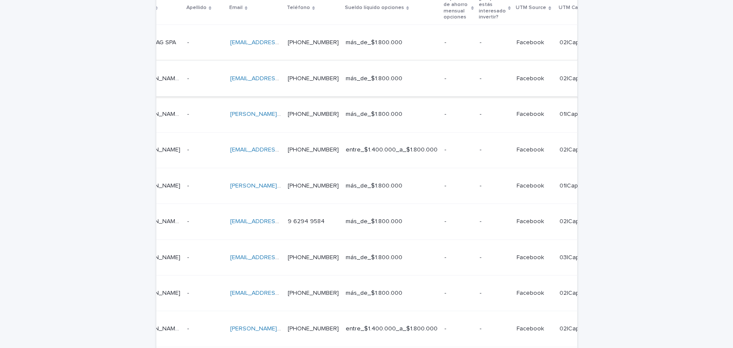
scroll to position [0, 0]
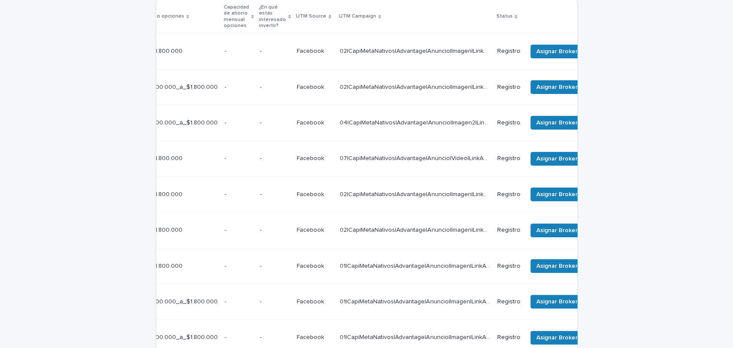
scroll to position [0, 302]
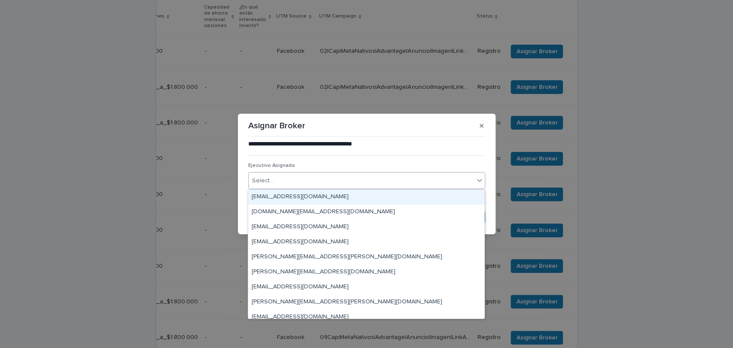
click at [327, 179] on div "Select..." at bounding box center [361, 181] width 225 height 14
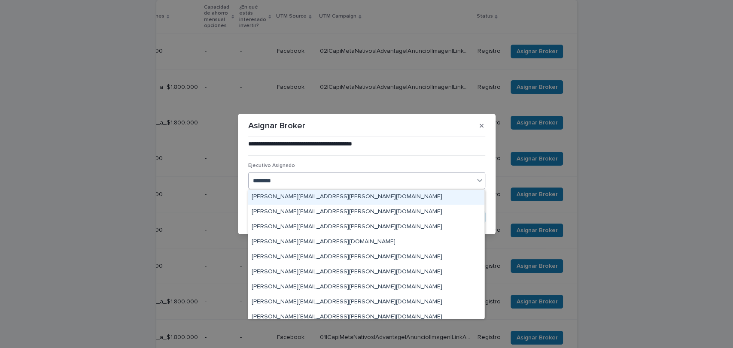
type input "*********"
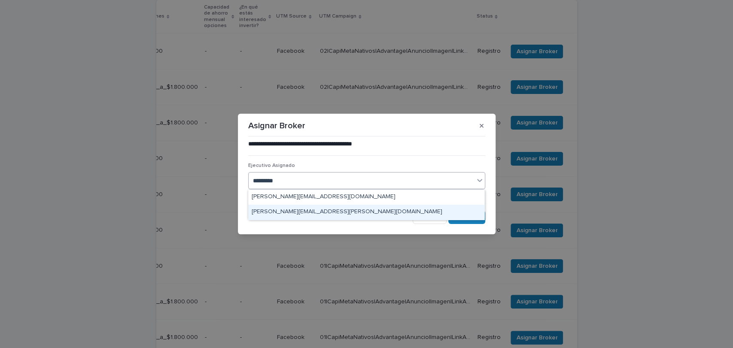
click at [322, 207] on div "[PERSON_NAME][EMAIL_ADDRESS][PERSON_NAME][DOMAIN_NAME]" at bounding box center [366, 212] width 236 height 15
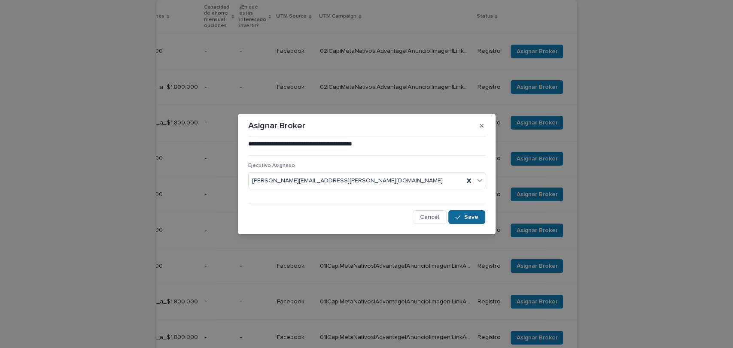
click at [465, 217] on span "Save" at bounding box center [471, 217] width 14 height 6
click at [483, 128] on button "button" at bounding box center [481, 126] width 14 height 14
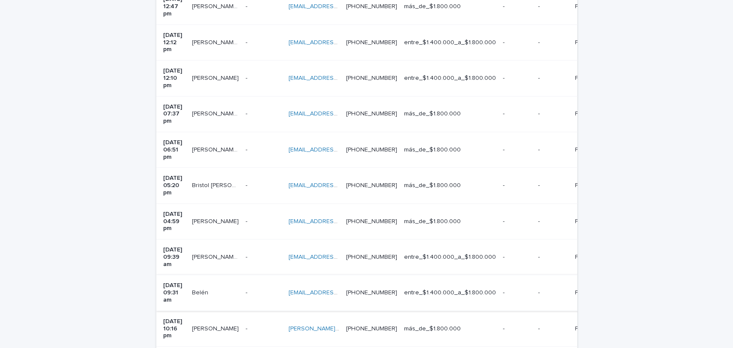
scroll to position [271, 0]
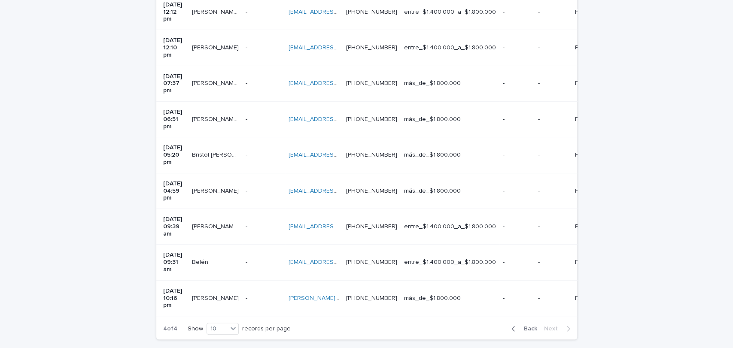
click at [511, 325] on icon "button" at bounding box center [513, 329] width 4 height 8
click at [513, 325] on div "button" at bounding box center [514, 329] width 7 height 8
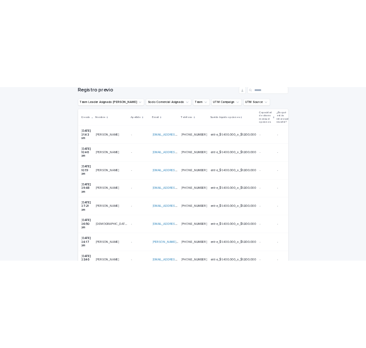
scroll to position [152, 0]
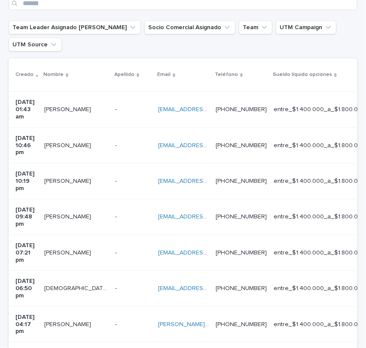
click at [209, 174] on div "asaaca@vtr.net asaaca@vtr.net" at bounding box center [183, 181] width 51 height 14
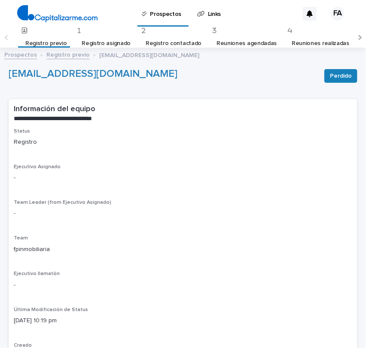
click at [69, 54] on link "Registro previo" at bounding box center [67, 54] width 43 height 10
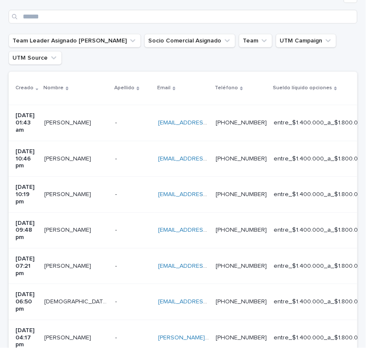
scroll to position [142, 0]
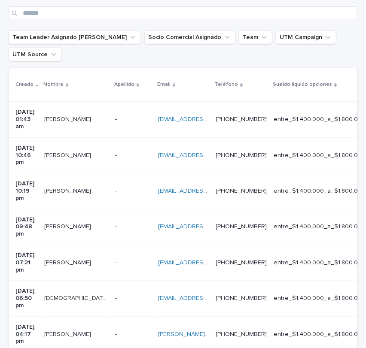
click at [196, 220] on div "rodriguezmedinagabriela@gmail.com rodriguezmedinagabriela@gmail.com" at bounding box center [183, 227] width 51 height 14
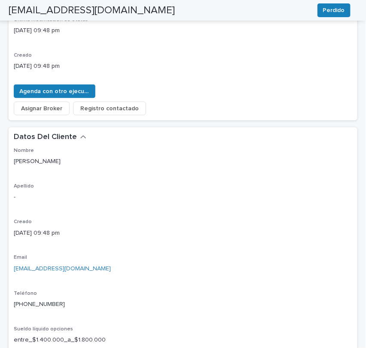
scroll to position [296, 0]
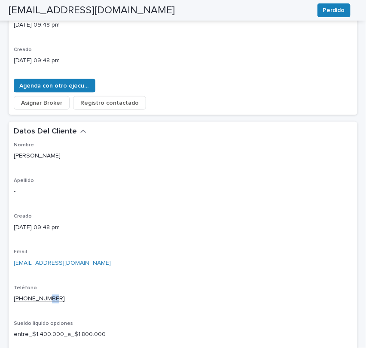
drag, startPoint x: 62, startPoint y: 300, endPoint x: 48, endPoint y: 298, distance: 14.7
click at [48, 298] on p "[PHONE_NUMBER]" at bounding box center [183, 299] width 338 height 9
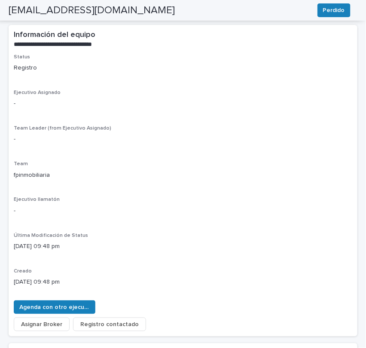
scroll to position [0, 0]
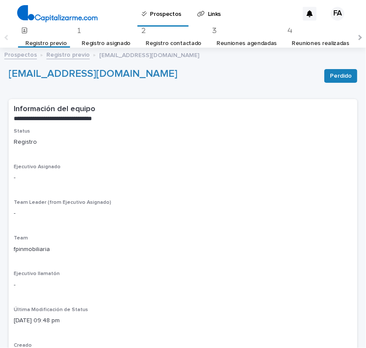
click at [71, 53] on link "Registro previo" at bounding box center [67, 54] width 43 height 10
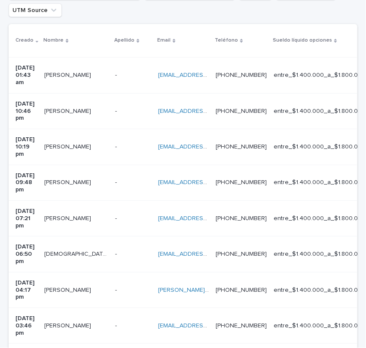
click at [209, 247] on div "isonicstore@gmail.com isonicstore@gmail.com" at bounding box center [183, 254] width 51 height 14
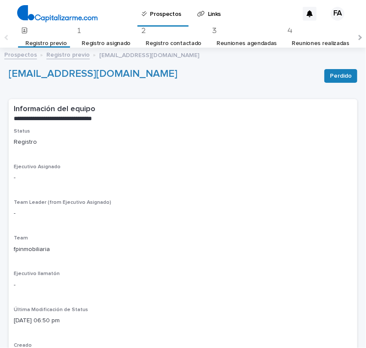
click at [64, 56] on link "Registro previo" at bounding box center [67, 54] width 43 height 10
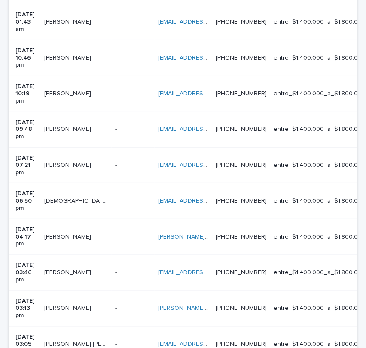
click at [131, 341] on p at bounding box center [133, 344] width 36 height 7
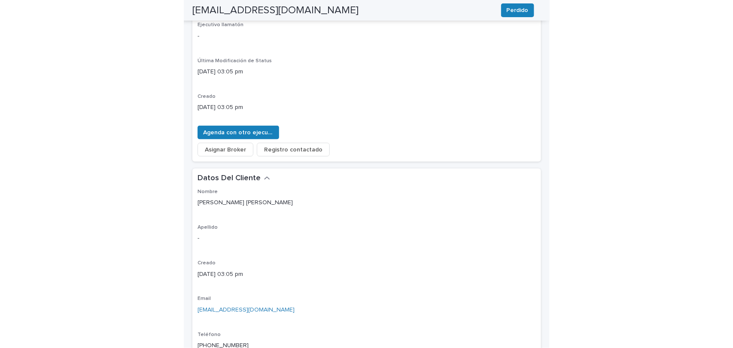
scroll to position [264, 0]
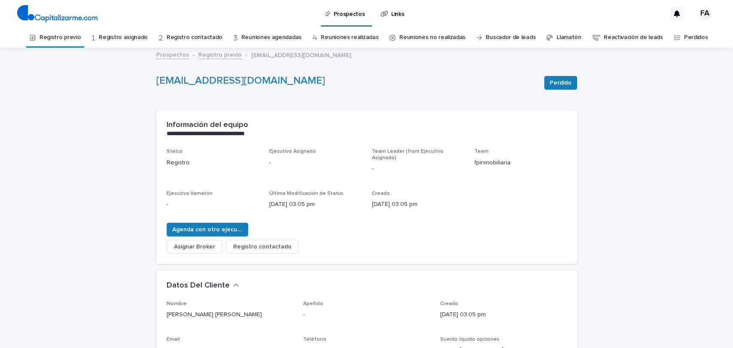
click at [204, 55] on link "Registro previo" at bounding box center [219, 54] width 43 height 10
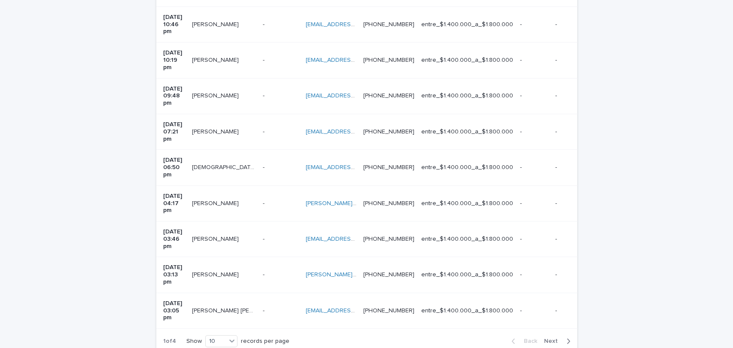
scroll to position [260, 0]
click at [546, 337] on span "Next" at bounding box center [553, 340] width 19 height 6
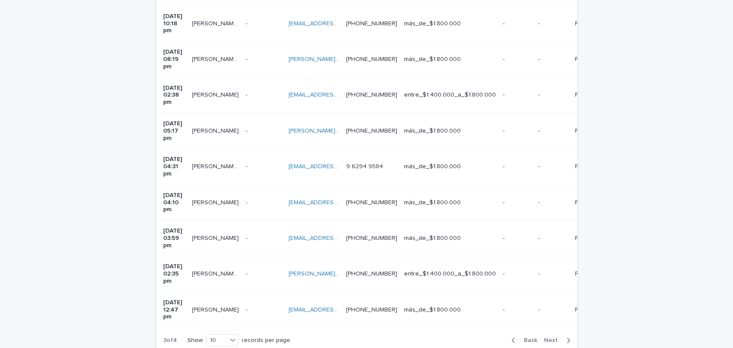
click at [546, 337] on span "Next" at bounding box center [553, 340] width 19 height 6
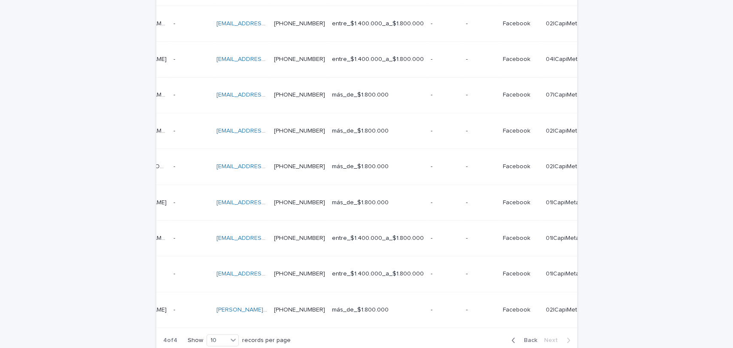
scroll to position [0, 302]
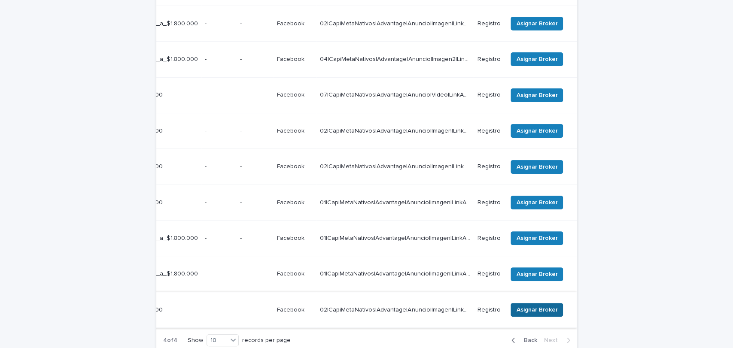
click at [529, 306] on span "Asignar Broker" at bounding box center [536, 310] width 41 height 9
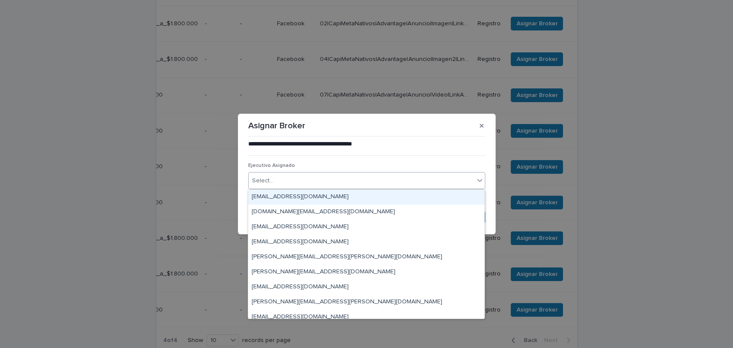
click at [389, 179] on div "Select..." at bounding box center [361, 181] width 225 height 14
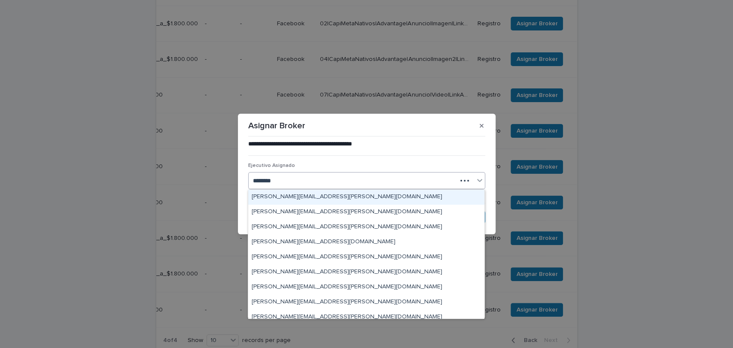
type input "*********"
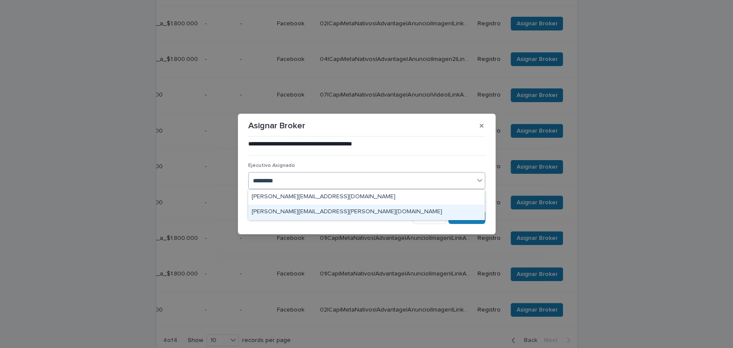
click at [350, 211] on div "[PERSON_NAME][EMAIL_ADDRESS][PERSON_NAME][DOMAIN_NAME]" at bounding box center [366, 212] width 236 height 15
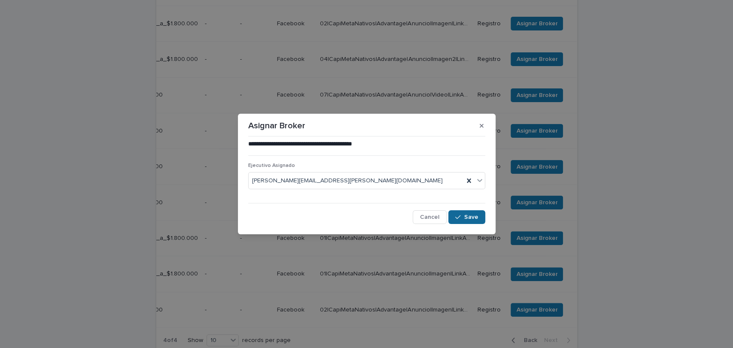
click at [459, 214] on icon "button" at bounding box center [457, 217] width 5 height 6
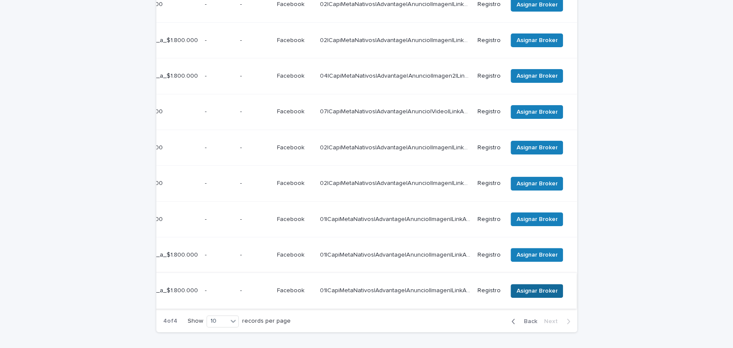
click at [524, 287] on span "Asignar Broker" at bounding box center [536, 291] width 41 height 9
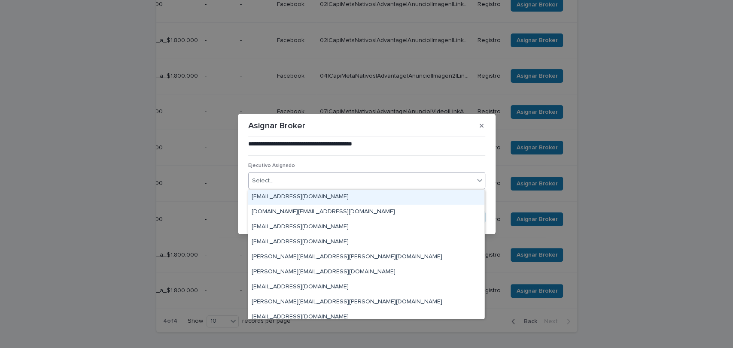
click at [378, 186] on div "Select..." at bounding box center [361, 181] width 225 height 14
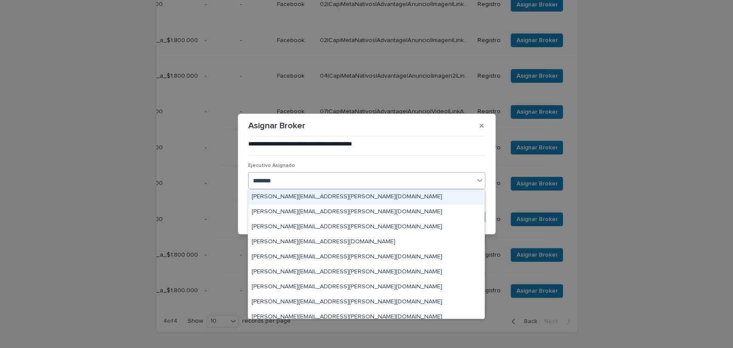
type input "*********"
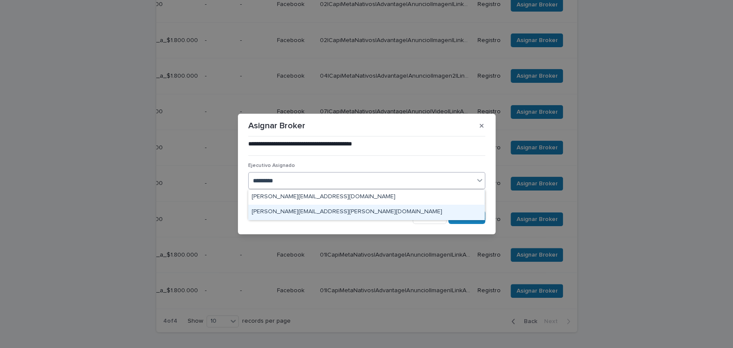
click at [359, 208] on div "[PERSON_NAME][EMAIL_ADDRESS][PERSON_NAME][DOMAIN_NAME]" at bounding box center [366, 212] width 236 height 15
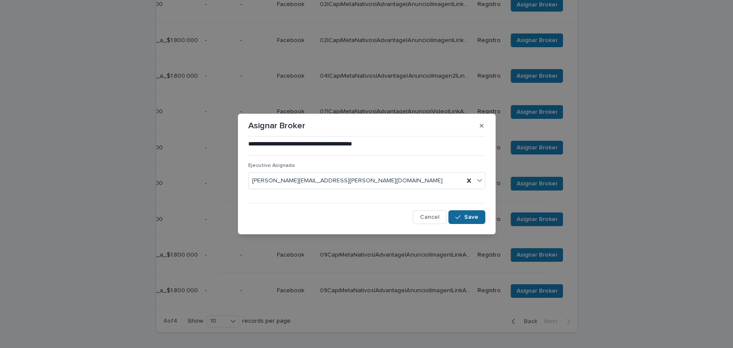
click at [466, 218] on span "Save" at bounding box center [471, 217] width 14 height 6
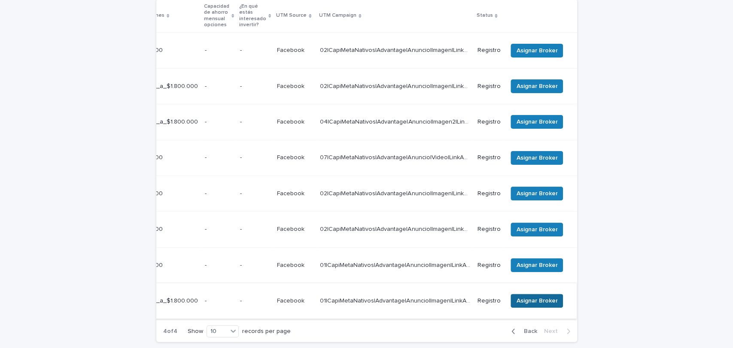
click at [526, 297] on span "Asignar Broker" at bounding box center [536, 301] width 41 height 9
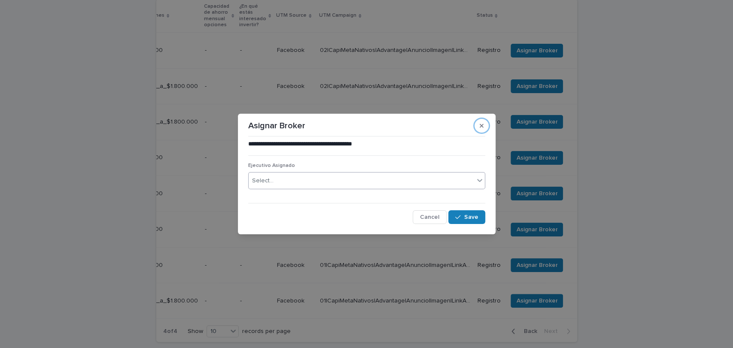
click at [353, 176] on div "Select..." at bounding box center [361, 181] width 225 height 14
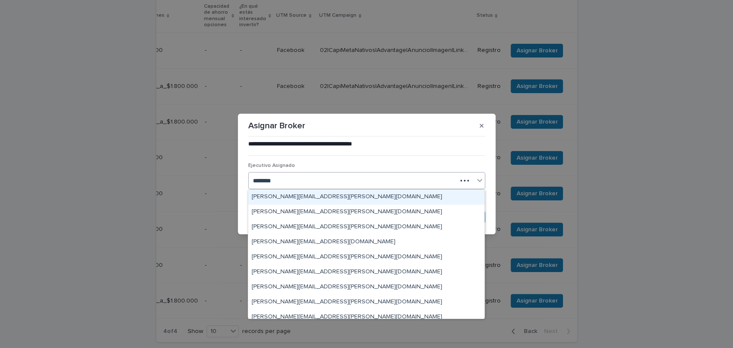
type input "*********"
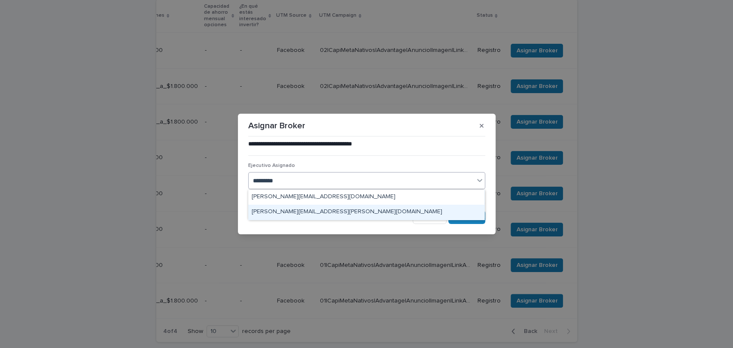
click at [329, 208] on div "[PERSON_NAME][EMAIL_ADDRESS][PERSON_NAME][DOMAIN_NAME]" at bounding box center [366, 212] width 236 height 15
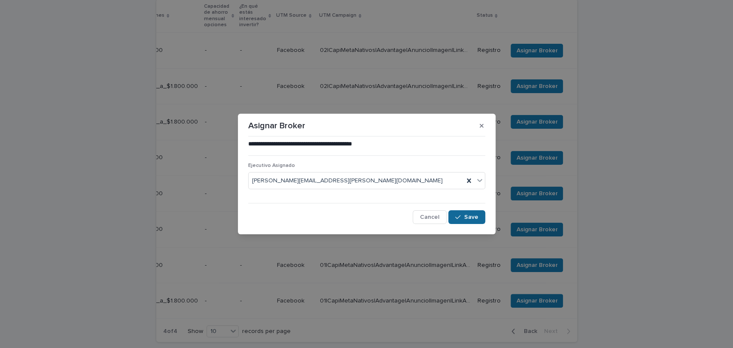
click at [470, 218] on span "Save" at bounding box center [471, 217] width 14 height 6
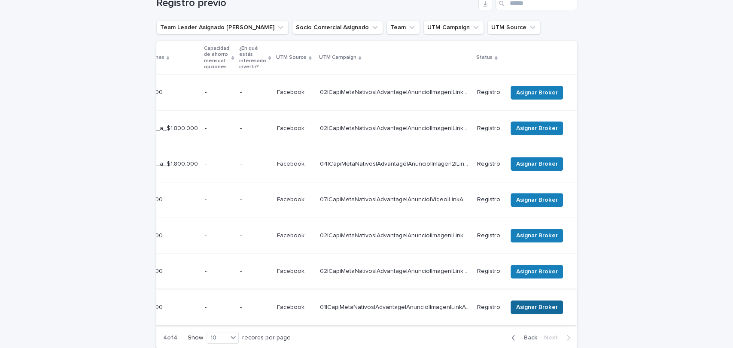
click at [520, 303] on span "Asignar Broker" at bounding box center [536, 307] width 41 height 9
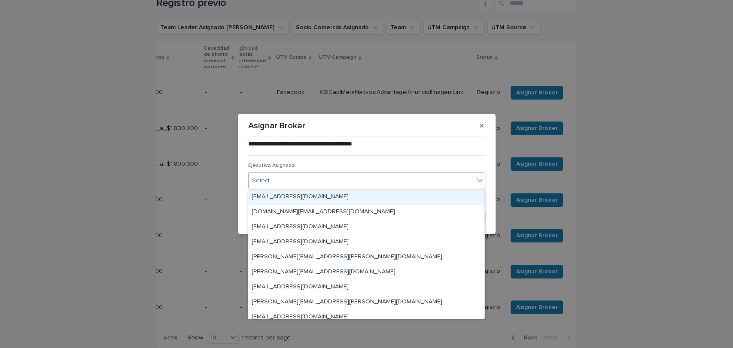
click at [354, 179] on div "Select..." at bounding box center [361, 181] width 225 height 14
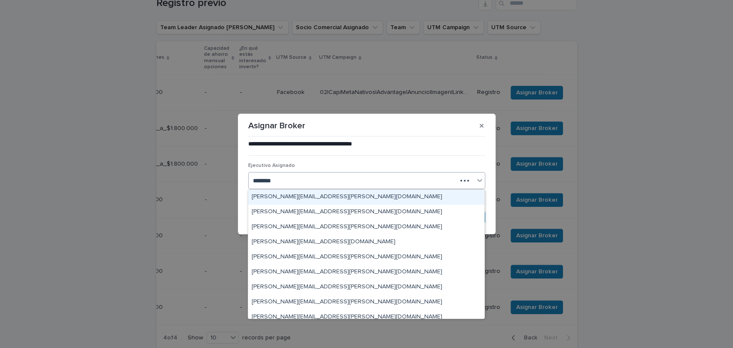
type input "*********"
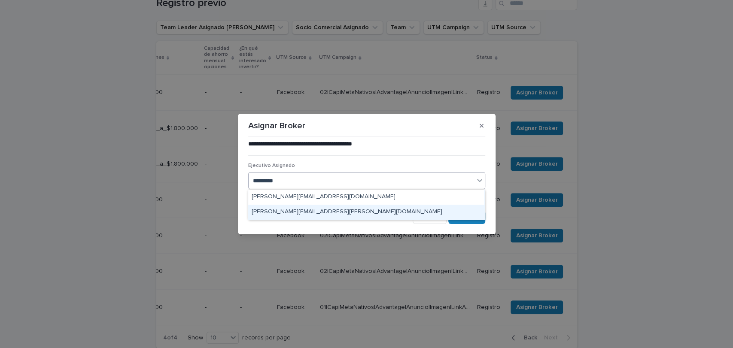
click at [349, 214] on div "[PERSON_NAME][EMAIL_ADDRESS][PERSON_NAME][DOMAIN_NAME]" at bounding box center [366, 212] width 236 height 15
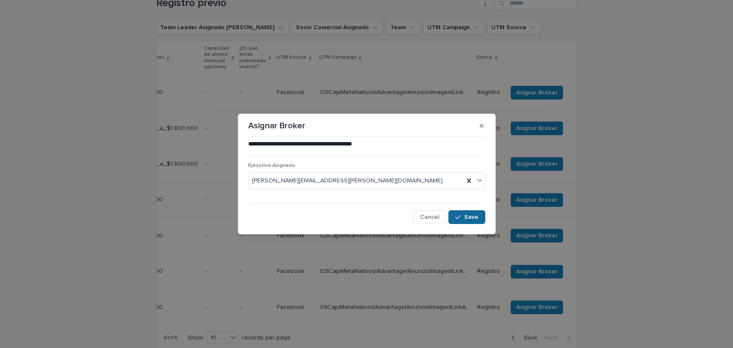
click at [462, 221] on button "Save" at bounding box center [466, 217] width 36 height 14
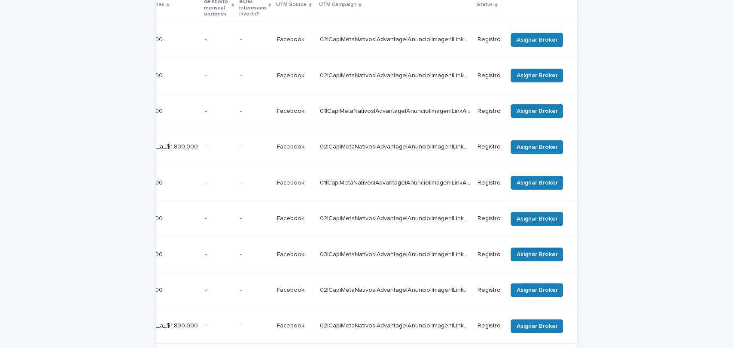
scroll to position [0, 322]
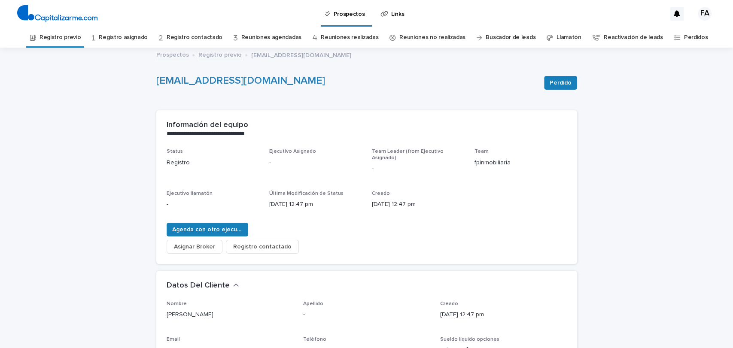
click at [213, 52] on link "Registro previo" at bounding box center [219, 54] width 43 height 10
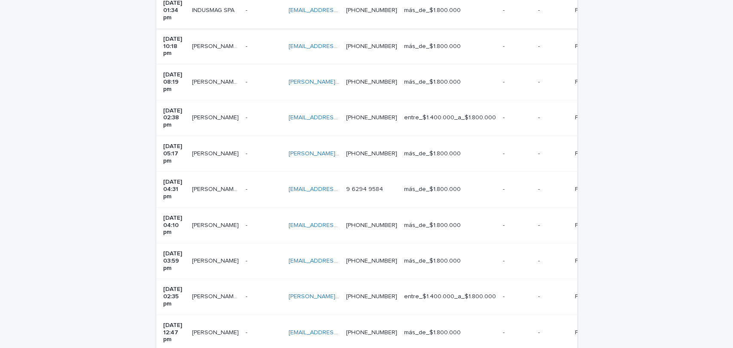
scroll to position [237, 0]
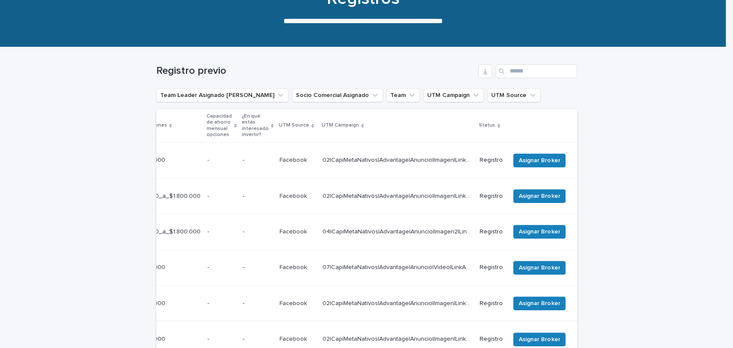
scroll to position [0, 302]
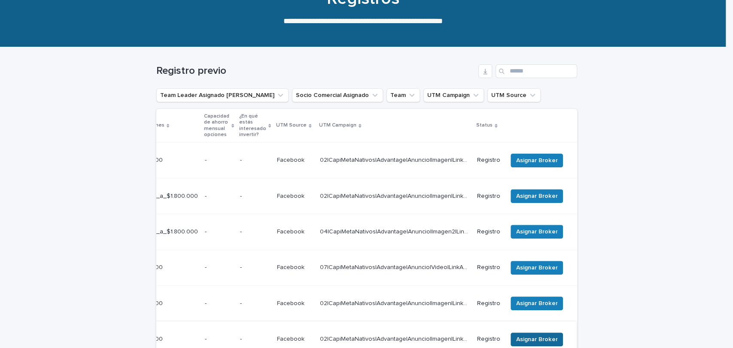
click at [530, 335] on span "Asignar Broker" at bounding box center [536, 339] width 41 height 9
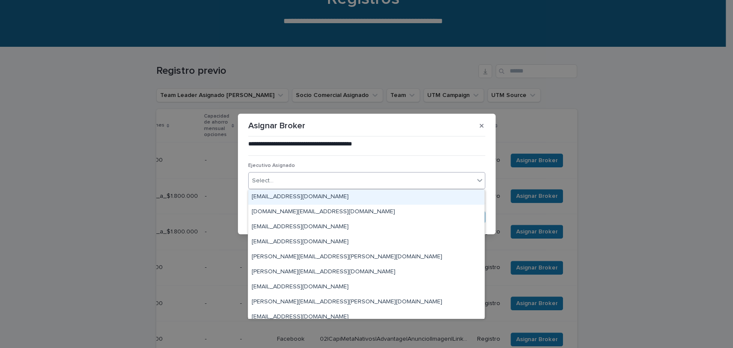
click at [307, 181] on div "Select..." at bounding box center [361, 181] width 225 height 14
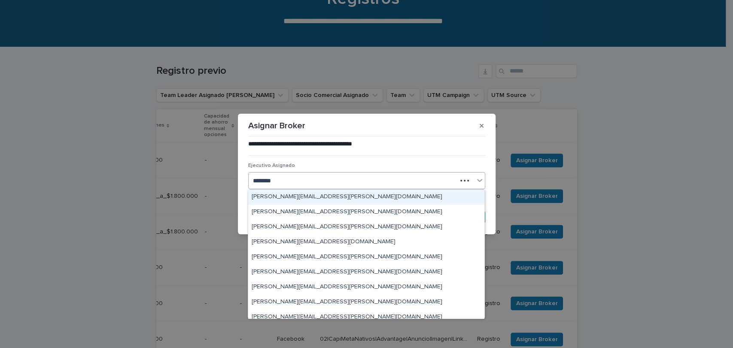
type input "*********"
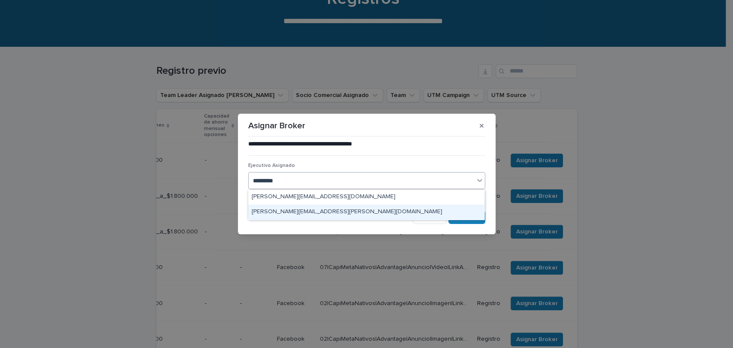
click at [307, 215] on div "[PERSON_NAME][EMAIL_ADDRESS][PERSON_NAME][DOMAIN_NAME]" at bounding box center [366, 212] width 236 height 15
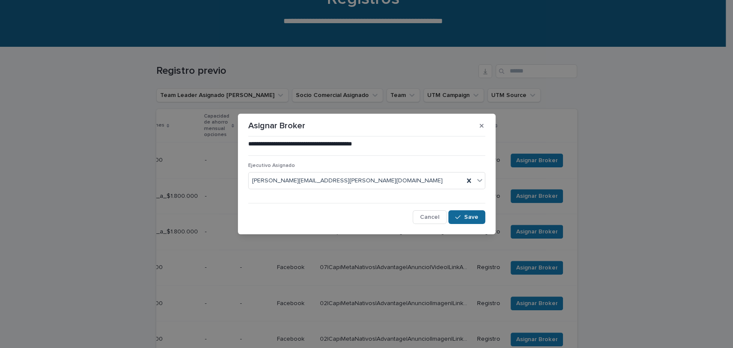
click at [460, 219] on icon "button" at bounding box center [457, 217] width 5 height 6
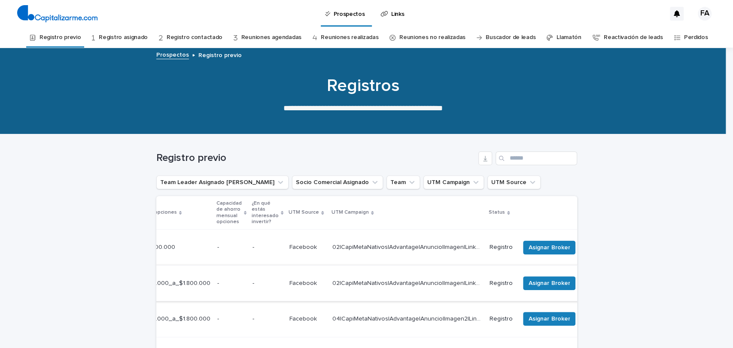
scroll to position [0, 302]
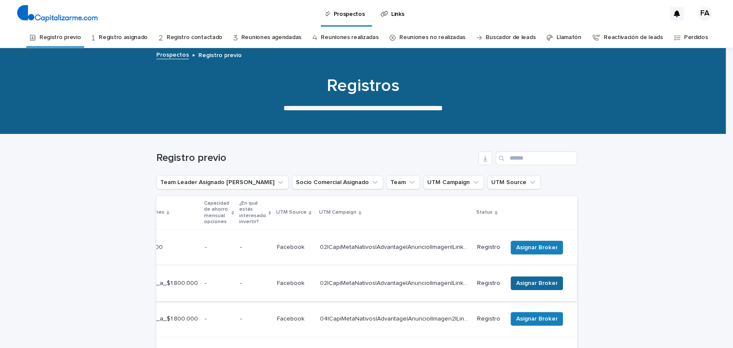
click at [529, 279] on span "Asignar Broker" at bounding box center [536, 283] width 41 height 9
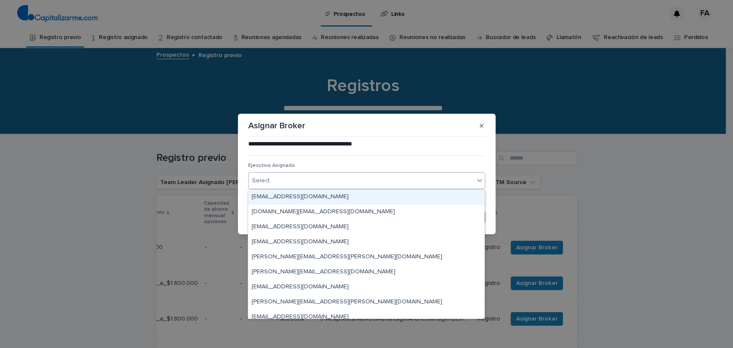
click at [310, 182] on div "Select..." at bounding box center [361, 181] width 225 height 14
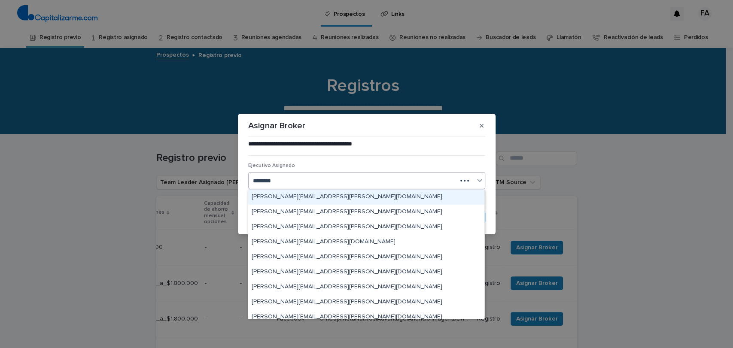
type input "*********"
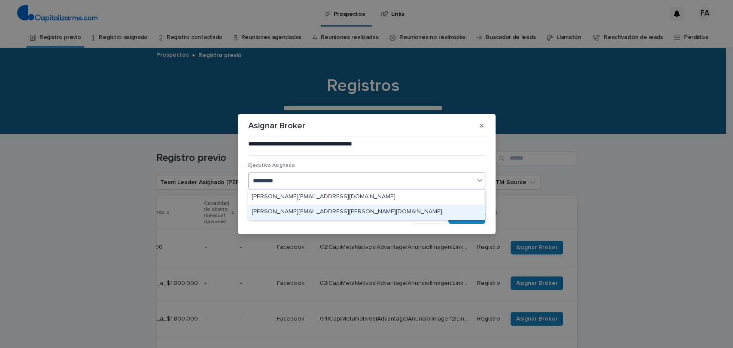
click at [312, 217] on div "[PERSON_NAME][EMAIL_ADDRESS][PERSON_NAME][DOMAIN_NAME]" at bounding box center [366, 212] width 236 height 15
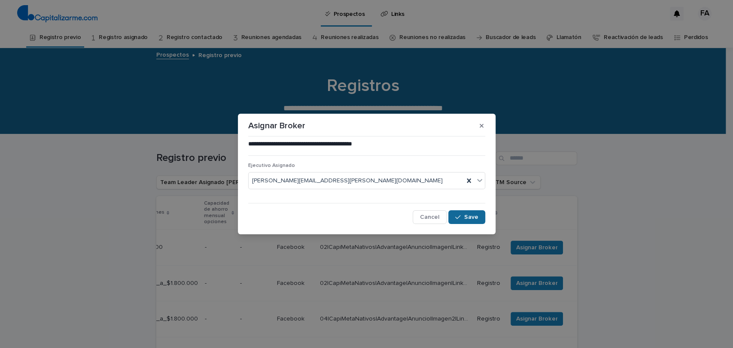
click at [459, 214] on icon "button" at bounding box center [457, 217] width 5 height 6
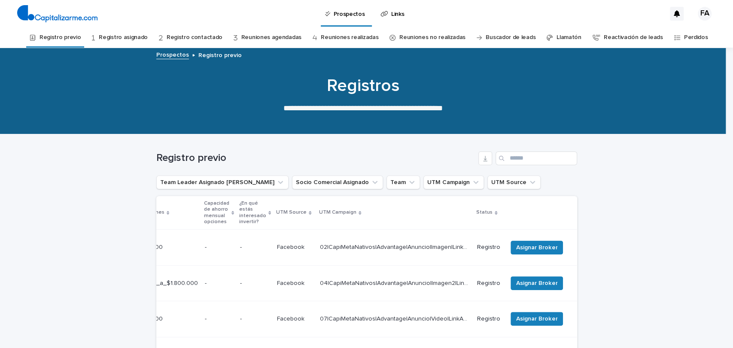
click at [178, 53] on link "Prospectos" at bounding box center [172, 54] width 33 height 10
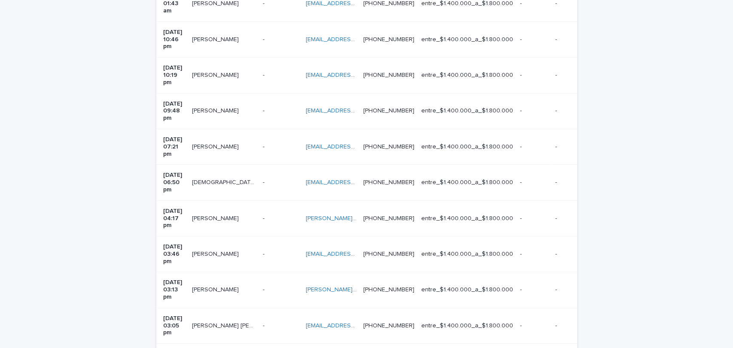
scroll to position [247, 0]
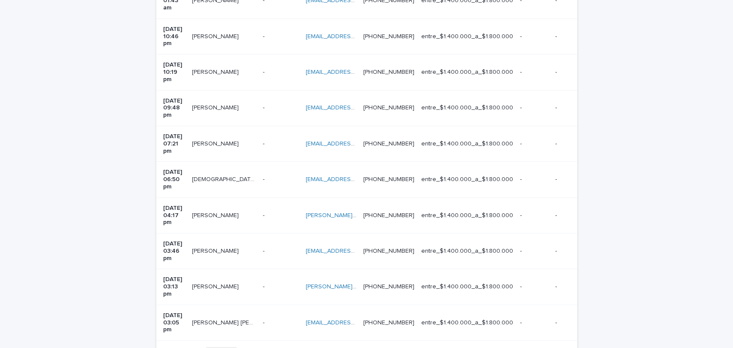
click at [554, 348] on span "Next" at bounding box center [553, 353] width 19 height 6
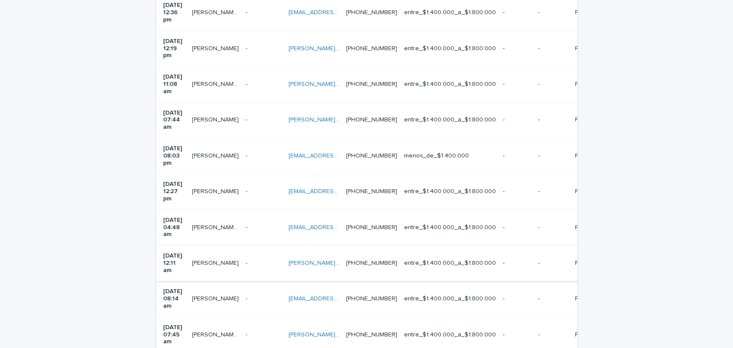
scroll to position [239, 0]
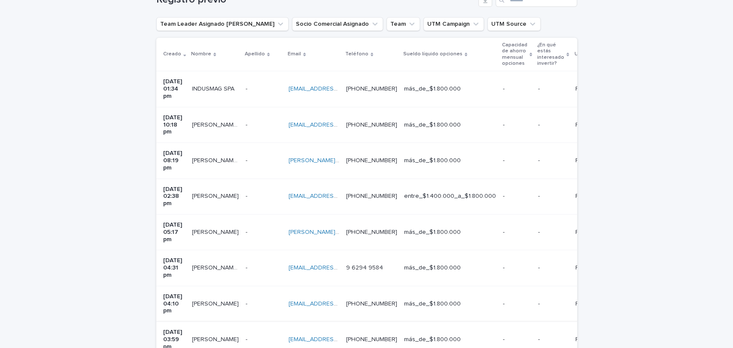
scroll to position [158, 0]
click at [263, 88] on p at bounding box center [264, 89] width 36 height 7
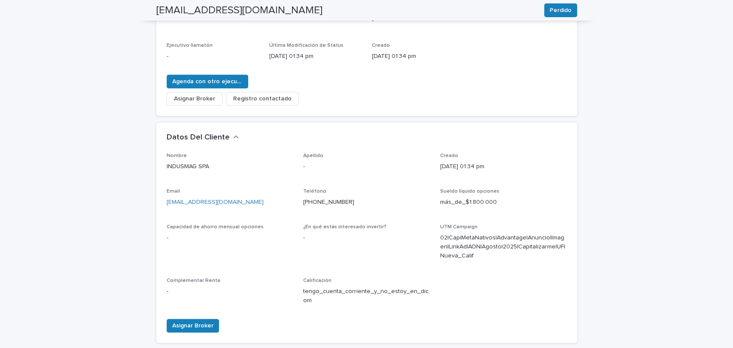
scroll to position [150, 0]
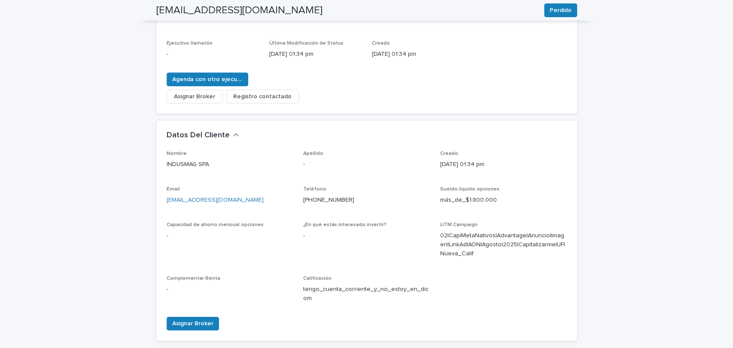
drag, startPoint x: 263, startPoint y: 194, endPoint x: 159, endPoint y: 196, distance: 103.9
click at [159, 196] on div "Nombre INDUSMAG SPA Apellido - Creado 12/08/2025 01:34 pm Email industriasmagal…" at bounding box center [366, 246] width 421 height 190
copy link "[EMAIL_ADDRESS][DOMAIN_NAME]"
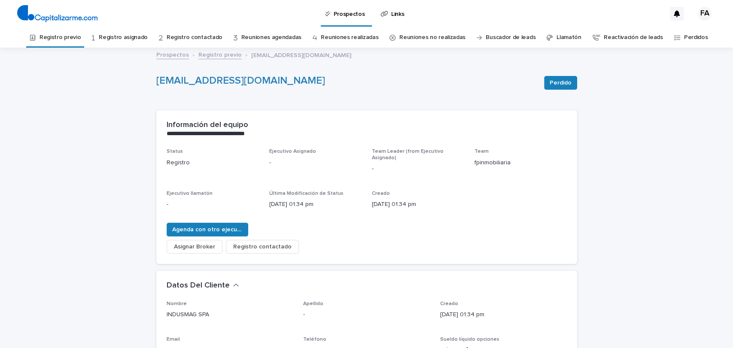
click at [205, 57] on link "Registro previo" at bounding box center [219, 54] width 43 height 10
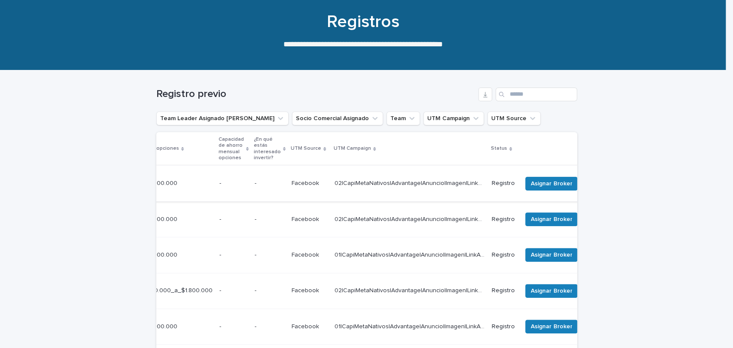
scroll to position [0, 322]
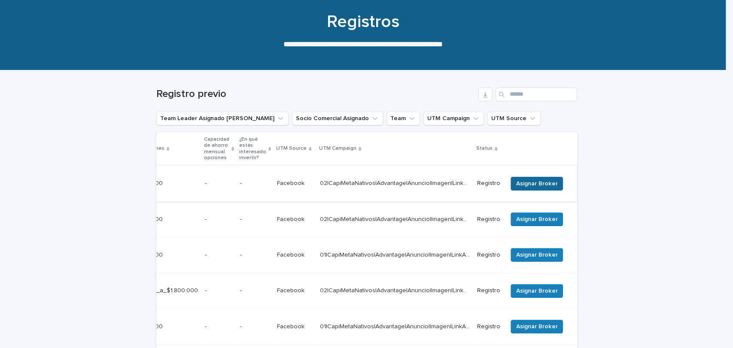
click at [525, 181] on span "Asignar Broker" at bounding box center [536, 183] width 41 height 9
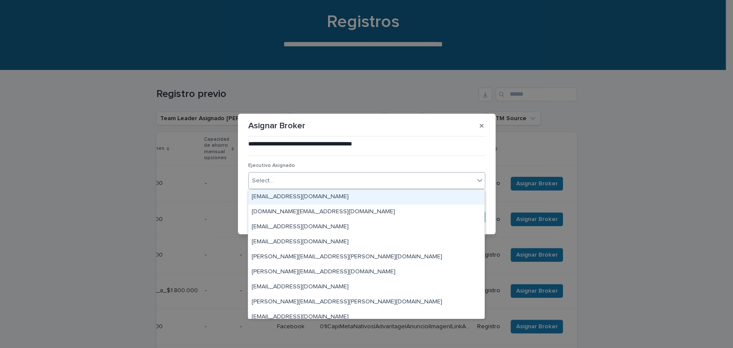
click at [416, 180] on div "Select..." at bounding box center [361, 181] width 225 height 14
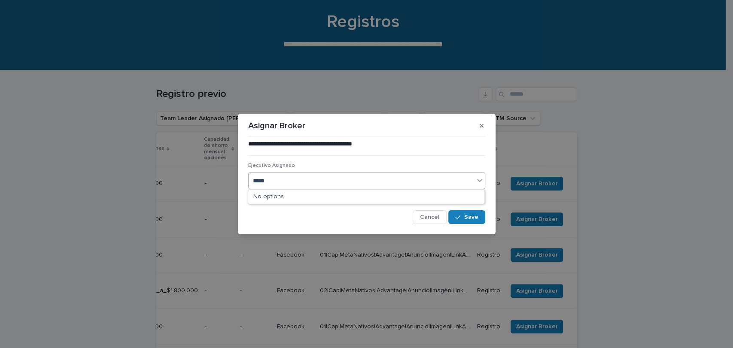
type input "******"
click at [374, 193] on div "[EMAIL_ADDRESS][PERSON_NAME][DOMAIN_NAME]" at bounding box center [366, 197] width 236 height 15
click at [465, 219] on span "Save" at bounding box center [471, 217] width 14 height 6
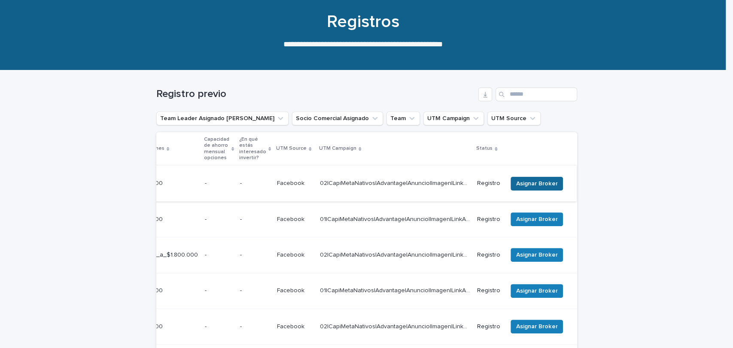
click at [522, 181] on span "Asignar Broker" at bounding box center [536, 183] width 41 height 9
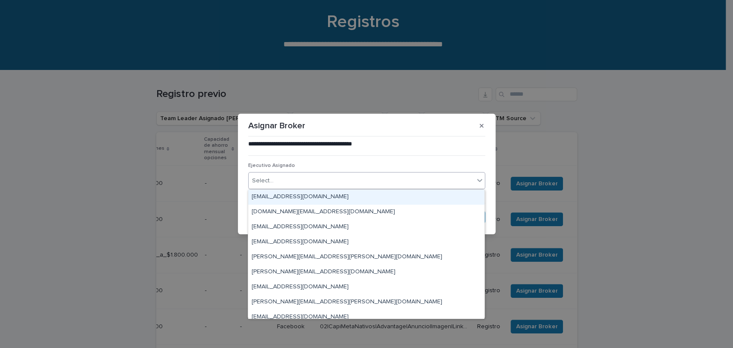
click at [381, 182] on div "Select..." at bounding box center [361, 181] width 225 height 14
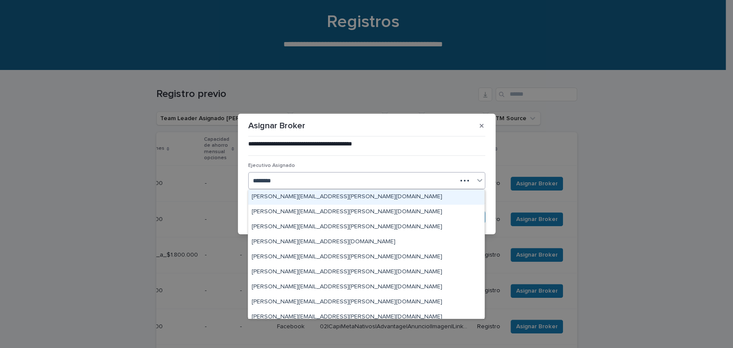
type input "*********"
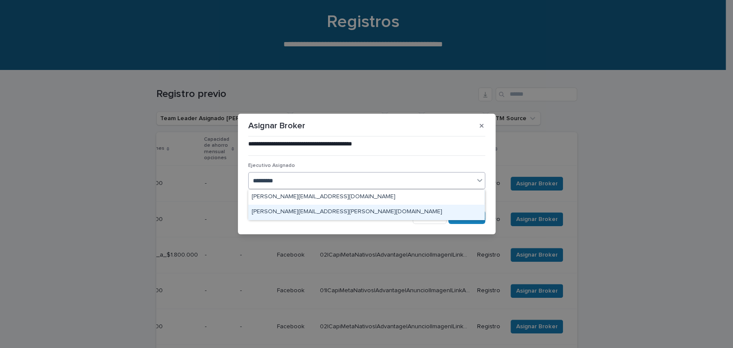
click at [348, 211] on div "[PERSON_NAME][EMAIL_ADDRESS][PERSON_NAME][DOMAIN_NAME]" at bounding box center [366, 212] width 236 height 15
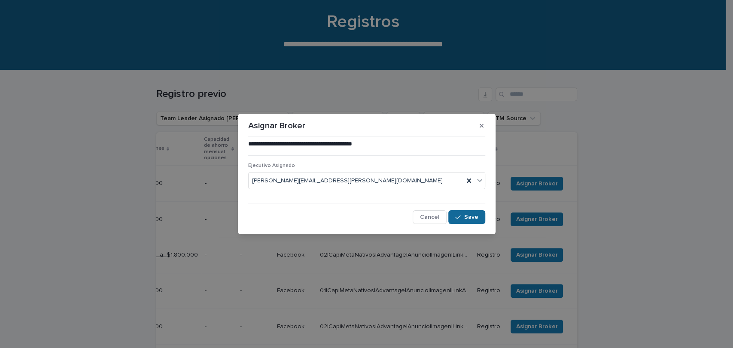
click at [462, 221] on button "Save" at bounding box center [466, 217] width 36 height 14
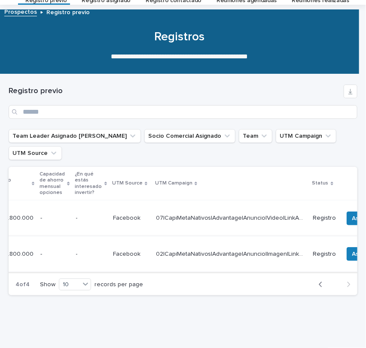
scroll to position [0, 334]
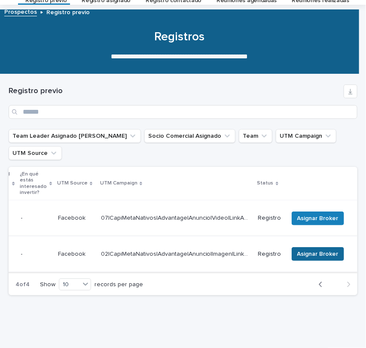
click at [321, 250] on span "Asignar Broker" at bounding box center [317, 254] width 41 height 9
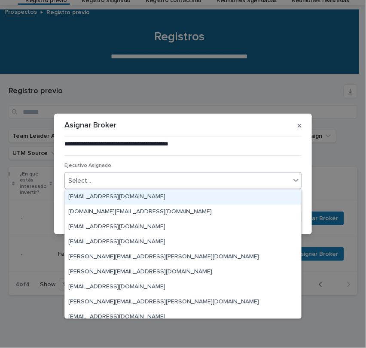
click at [227, 182] on div "Select..." at bounding box center [177, 181] width 225 height 14
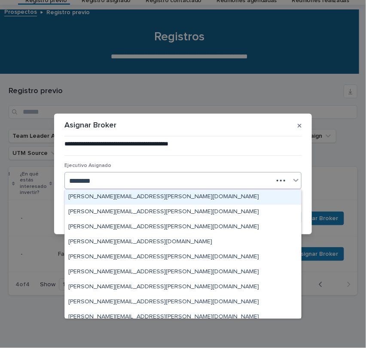
type input "*********"
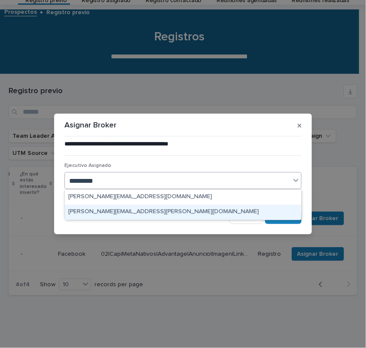
click at [189, 211] on div "[PERSON_NAME][EMAIL_ADDRESS][PERSON_NAME][DOMAIN_NAME]" at bounding box center [183, 212] width 236 height 15
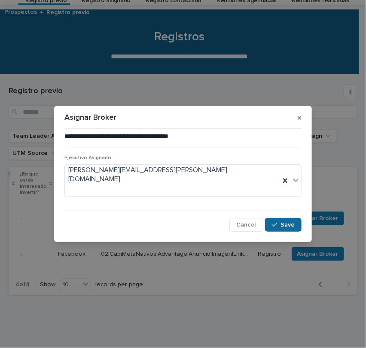
click at [280, 221] on button "Save" at bounding box center [283, 225] width 36 height 14
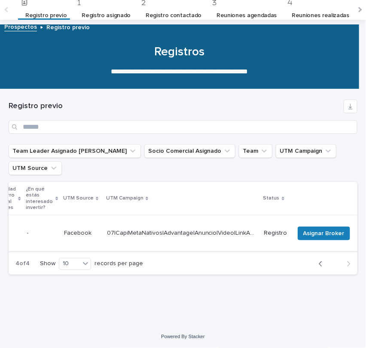
scroll to position [0, 329]
click at [303, 229] on span "Asignar Broker" at bounding box center [323, 233] width 41 height 9
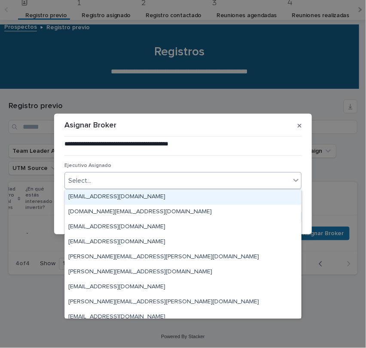
click at [246, 180] on div "Select..." at bounding box center [177, 181] width 225 height 14
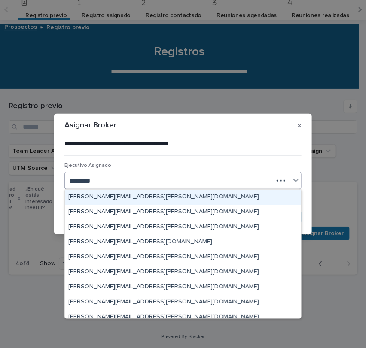
type input "*********"
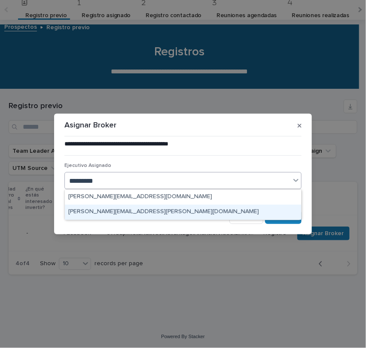
click at [203, 213] on div "[PERSON_NAME][EMAIL_ADDRESS][PERSON_NAME][DOMAIN_NAME]" at bounding box center [183, 212] width 236 height 15
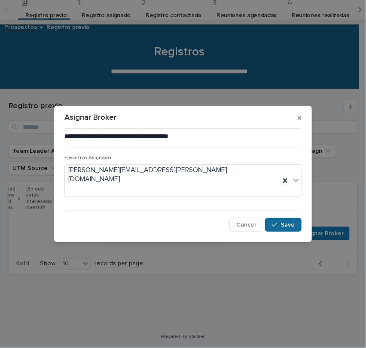
click at [280, 222] on div "button" at bounding box center [276, 225] width 9 height 6
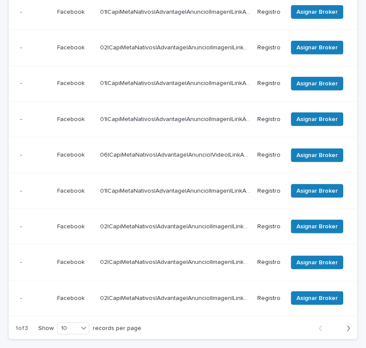
scroll to position [0, 409]
click at [343, 325] on button "Next" at bounding box center [345, 329] width 23 height 8
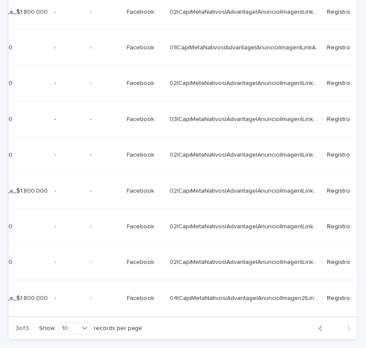
scroll to position [0, 401]
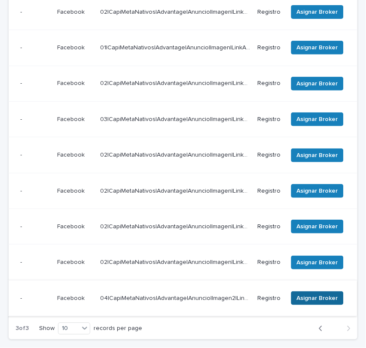
click at [311, 294] on span "Asignar Broker" at bounding box center [317, 298] width 41 height 9
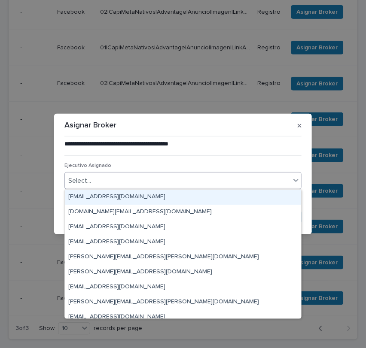
click at [213, 184] on div "Select..." at bounding box center [177, 181] width 225 height 14
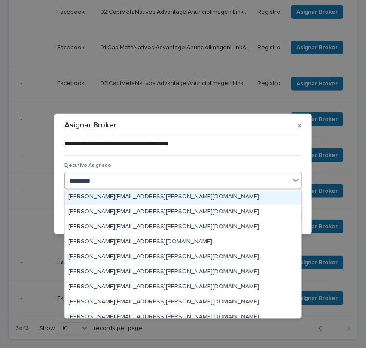
type input "*********"
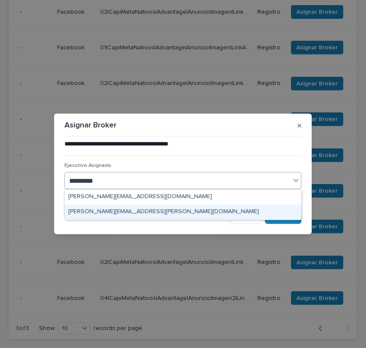
click at [190, 210] on div "[PERSON_NAME][EMAIL_ADDRESS][PERSON_NAME][DOMAIN_NAME]" at bounding box center [183, 212] width 236 height 15
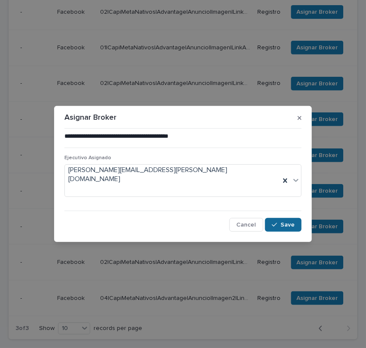
click at [275, 222] on icon "button" at bounding box center [274, 225] width 5 height 6
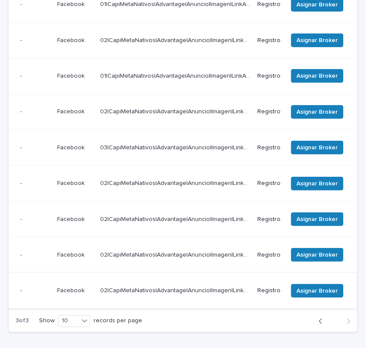
scroll to position [0, 386]
click at [318, 287] on span "Asignar Broker" at bounding box center [317, 291] width 41 height 9
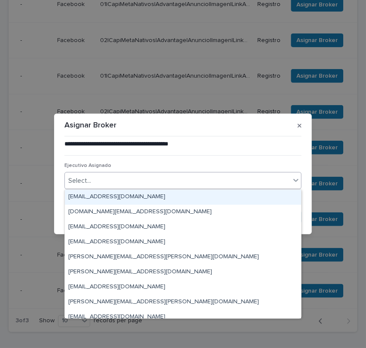
click at [137, 181] on div "Select..." at bounding box center [177, 181] width 225 height 14
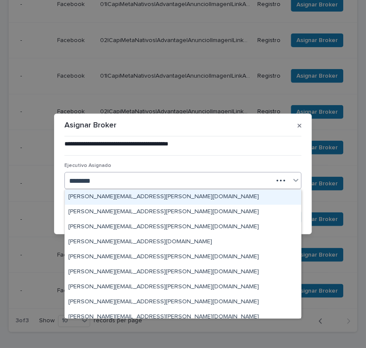
type input "*********"
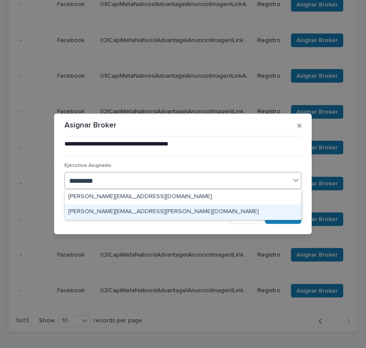
click at [142, 212] on div "[PERSON_NAME][EMAIL_ADDRESS][PERSON_NAME][DOMAIN_NAME]" at bounding box center [183, 212] width 236 height 15
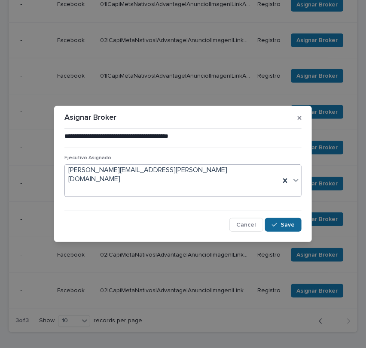
click at [286, 222] on span "Save" at bounding box center [287, 225] width 14 height 6
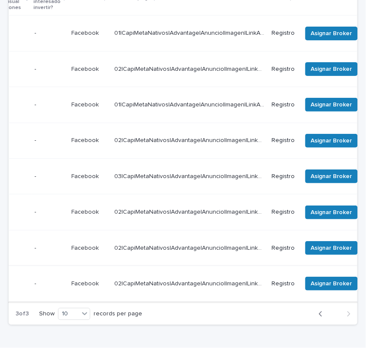
scroll to position [0, 401]
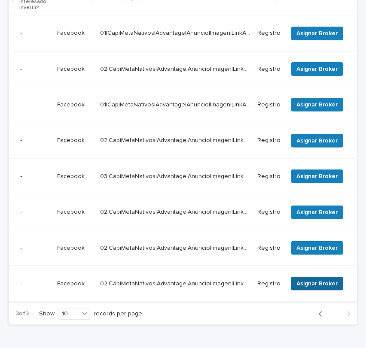
click at [305, 280] on span "Asignar Broker" at bounding box center [317, 284] width 41 height 9
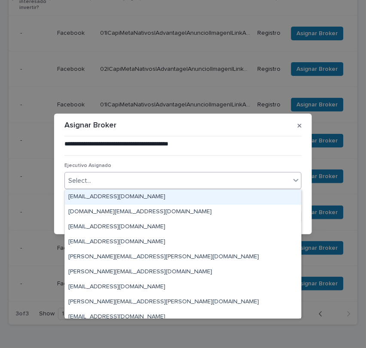
click at [165, 179] on div "Select..." at bounding box center [177, 181] width 225 height 14
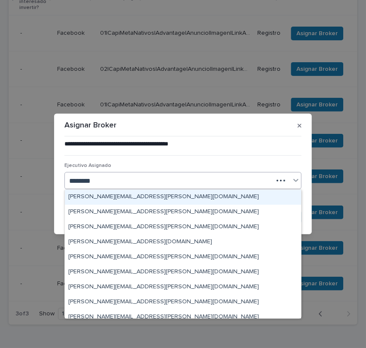
type input "*********"
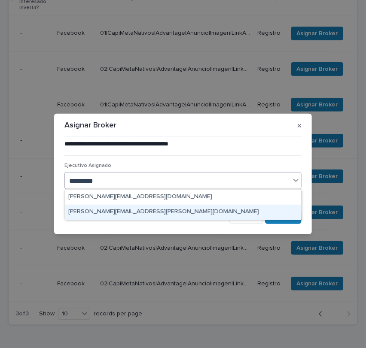
click at [158, 212] on div "[PERSON_NAME][EMAIL_ADDRESS][PERSON_NAME][DOMAIN_NAME]" at bounding box center [183, 212] width 236 height 15
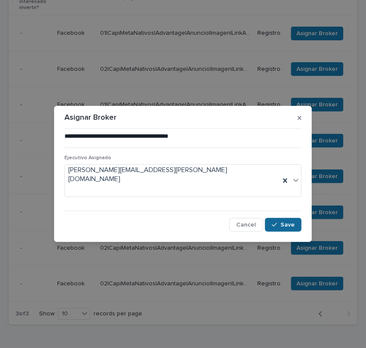
click at [283, 222] on span "Save" at bounding box center [287, 225] width 14 height 6
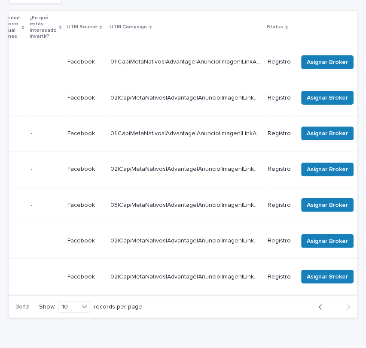
scroll to position [0, 401]
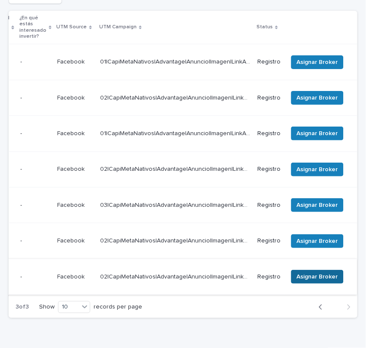
click at [306, 273] on span "Asignar Broker" at bounding box center [317, 277] width 41 height 9
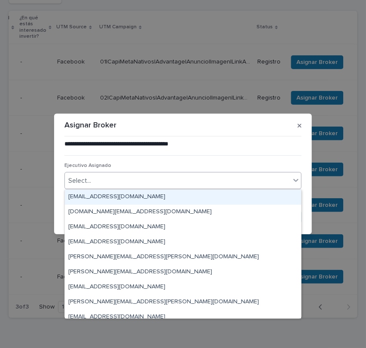
click at [159, 181] on div "Select..." at bounding box center [177, 181] width 225 height 14
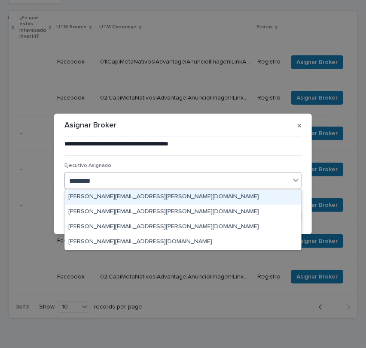
type input "*********"
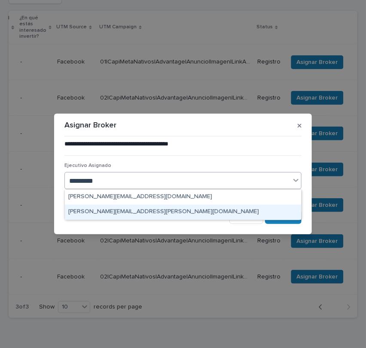
click at [161, 210] on div "[PERSON_NAME][EMAIL_ADDRESS][PERSON_NAME][DOMAIN_NAME]" at bounding box center [183, 212] width 236 height 15
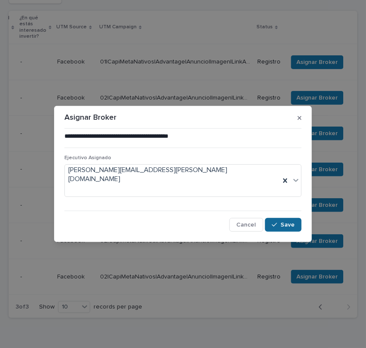
click at [276, 223] on icon "button" at bounding box center [274, 225] width 5 height 4
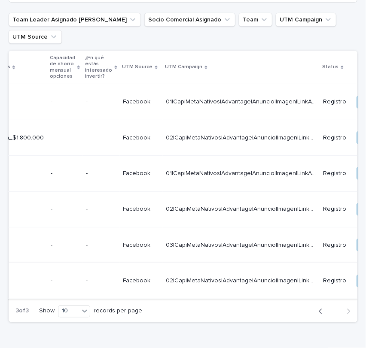
scroll to position [0, 397]
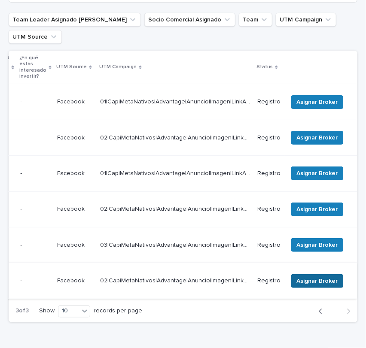
click at [307, 277] on span "Asignar Broker" at bounding box center [317, 281] width 41 height 9
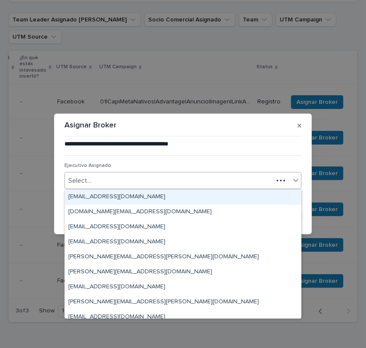
click at [167, 183] on div "Select..." at bounding box center [169, 181] width 208 height 14
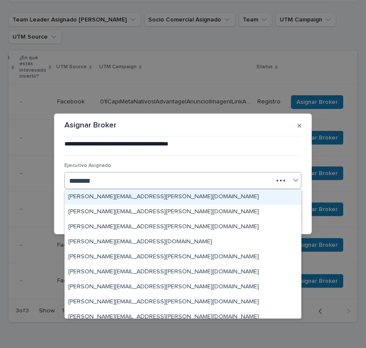
type input "*********"
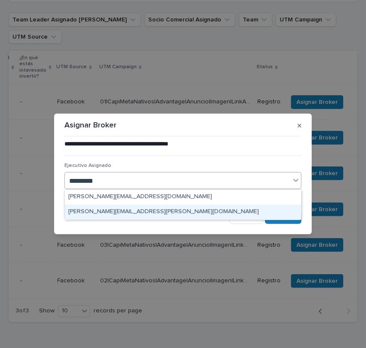
click at [152, 216] on div "[PERSON_NAME][EMAIL_ADDRESS][PERSON_NAME][DOMAIN_NAME]" at bounding box center [183, 212] width 236 height 15
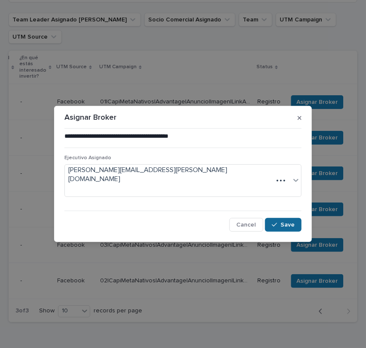
click at [277, 223] on icon "button" at bounding box center [274, 225] width 5 height 4
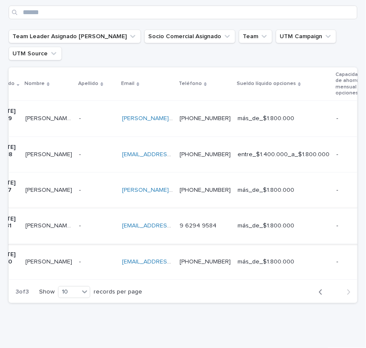
scroll to position [0, 0]
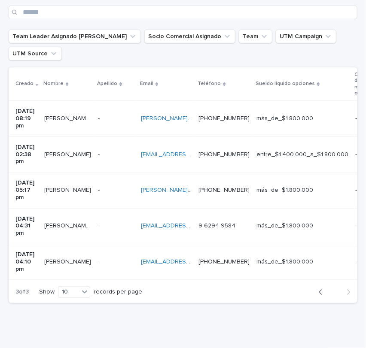
click at [165, 212] on td "ferrerjosemig@gmail.com ferrerjosemig@gmail.com" at bounding box center [166, 226] width 58 height 36
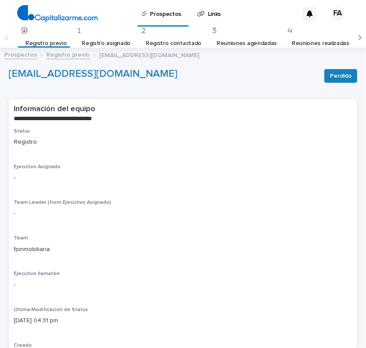
click at [66, 55] on link "Registro previo" at bounding box center [67, 54] width 43 height 10
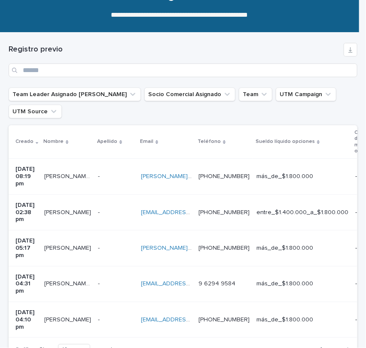
scroll to position [85, 0]
click at [319, 346] on icon "button" at bounding box center [321, 350] width 4 height 8
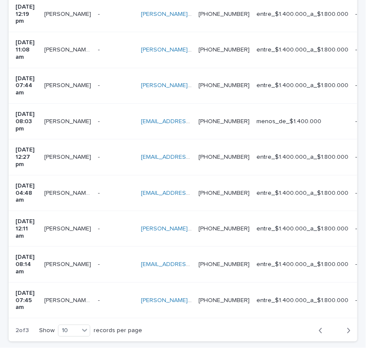
scroll to position [285, 0]
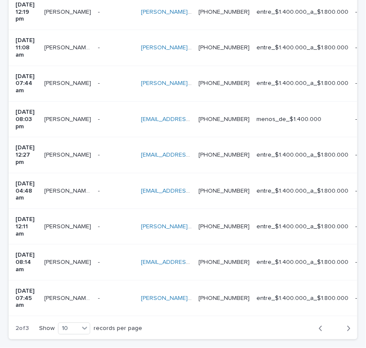
click at [319, 325] on div "button" at bounding box center [322, 329] width 7 height 8
